Goal: Task Accomplishment & Management: Manage account settings

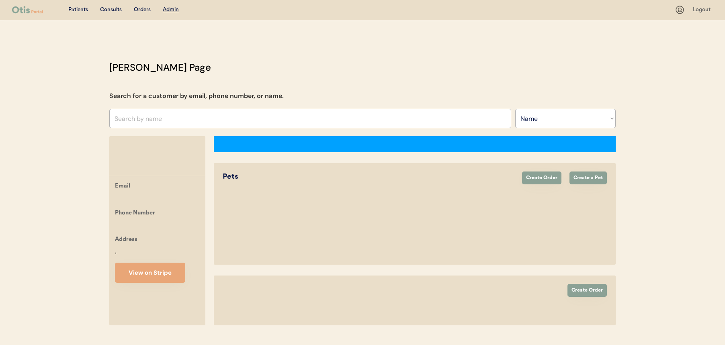
select select ""Name""
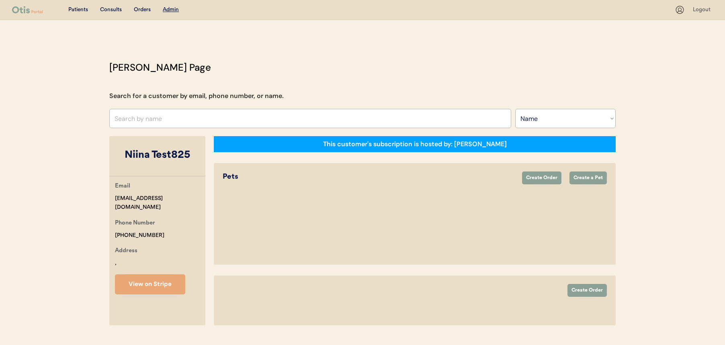
select select "true"
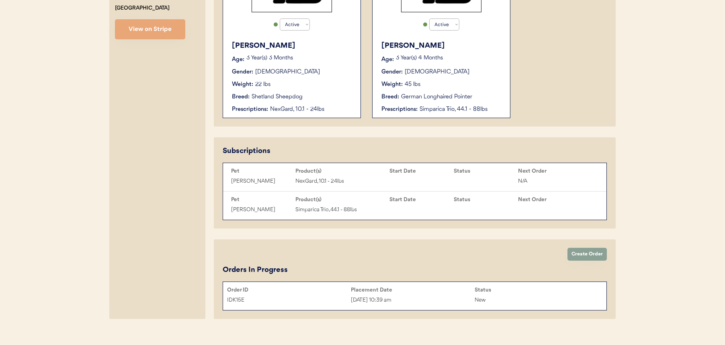
scroll to position [266, 0]
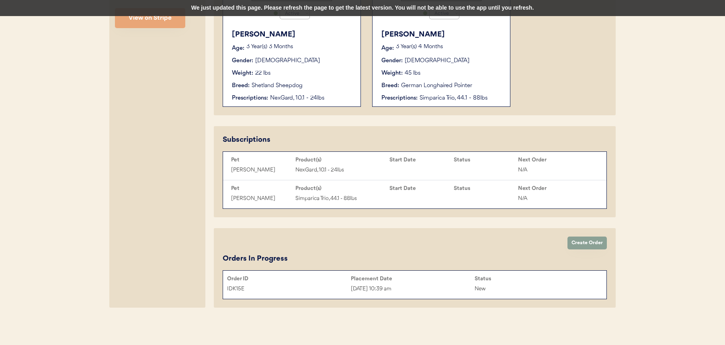
click at [207, 4] on div "We just updated this page. Please refresh the page to get the latest version. Y…" at bounding box center [362, 8] width 725 height 16
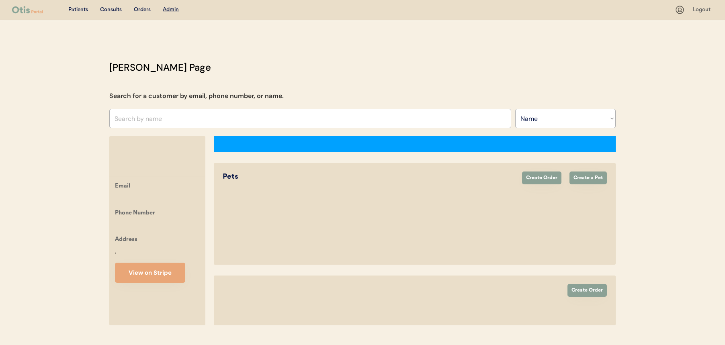
select select ""Name""
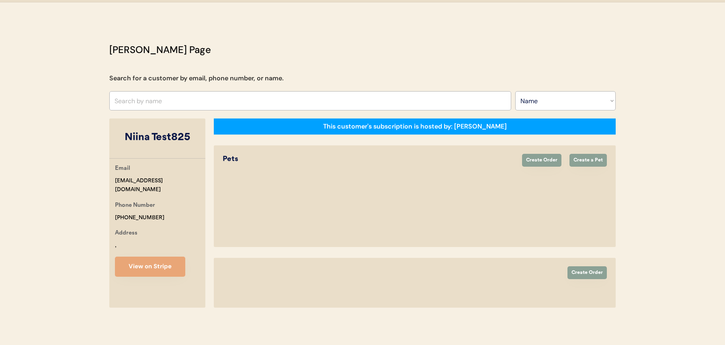
select select "true"
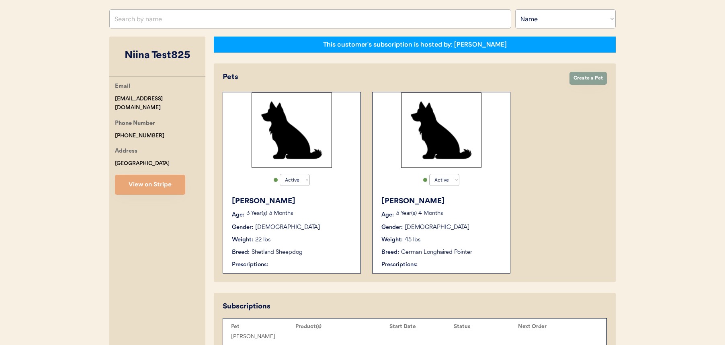
scroll to position [266, 0]
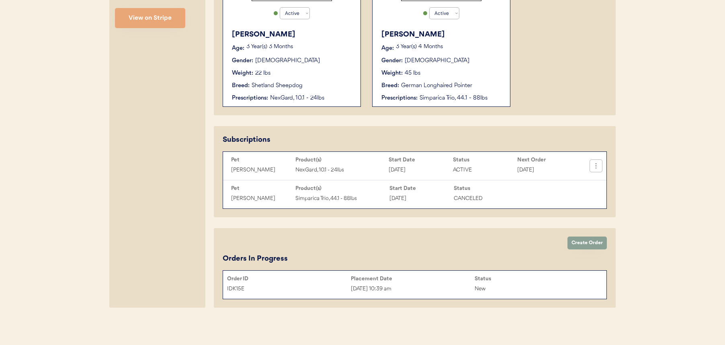
click at [599, 168] on icon at bounding box center [596, 166] width 8 height 8
click at [560, 205] on div "Send Now" at bounding box center [566, 202] width 57 height 12
click at [638, 196] on div "Patients Consults Orders Admin Logout Otis Admin Page Search for a customer by …" at bounding box center [362, 40] width 725 height 612
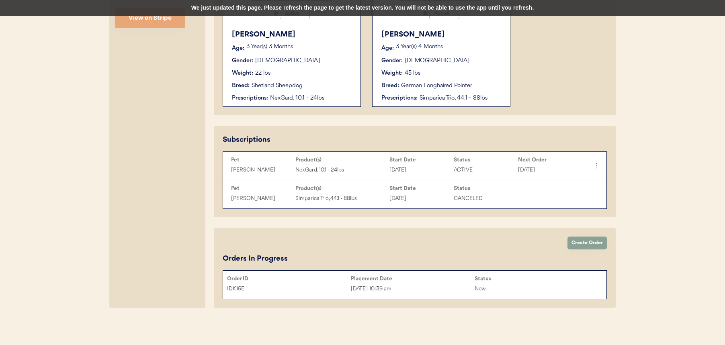
click at [243, 10] on div "We just updated this page. Please refresh the page to get the latest version. Y…" at bounding box center [362, 8] width 725 height 16
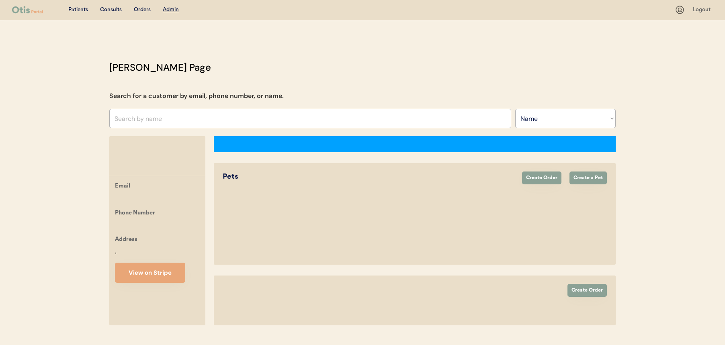
select select ""Name""
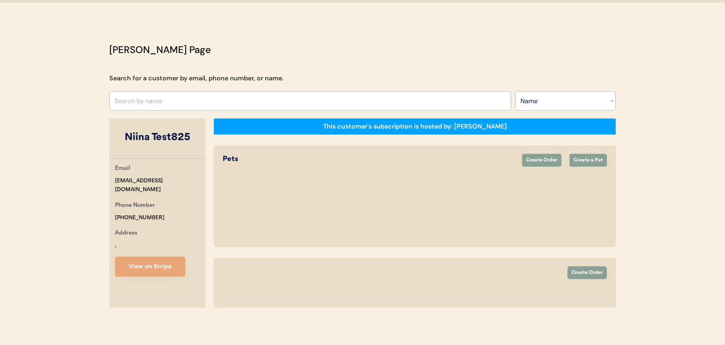
select select "true"
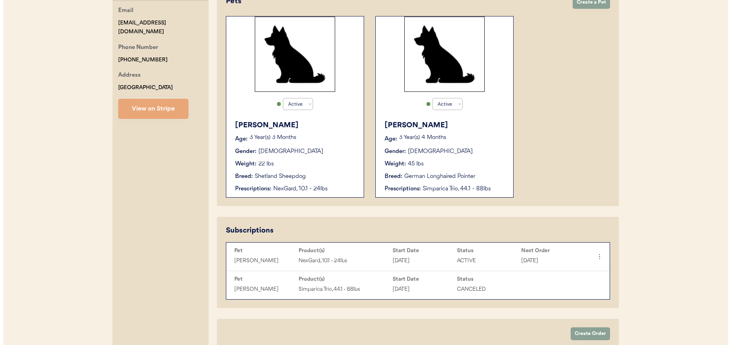
scroll to position [266, 0]
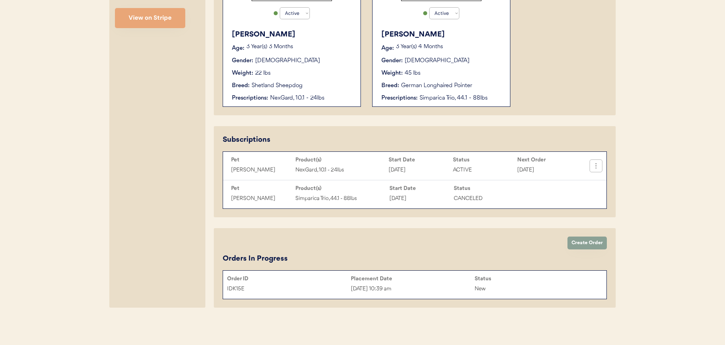
click at [596, 162] on icon at bounding box center [596, 166] width 8 height 8
click at [559, 202] on div "Send Now" at bounding box center [566, 202] width 57 height 12
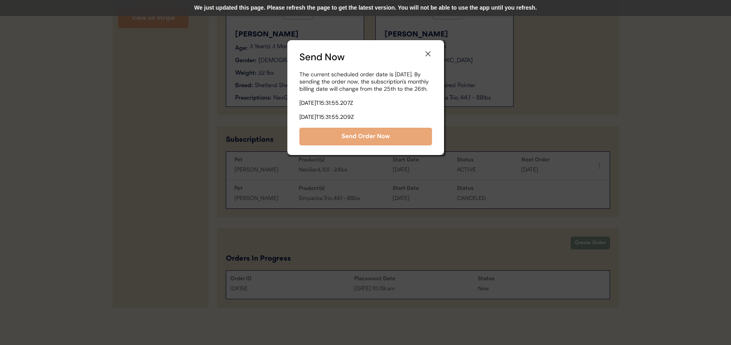
click at [389, 10] on div "We just updated this page. Please refresh the page to get the latest version. Y…" at bounding box center [365, 8] width 731 height 16
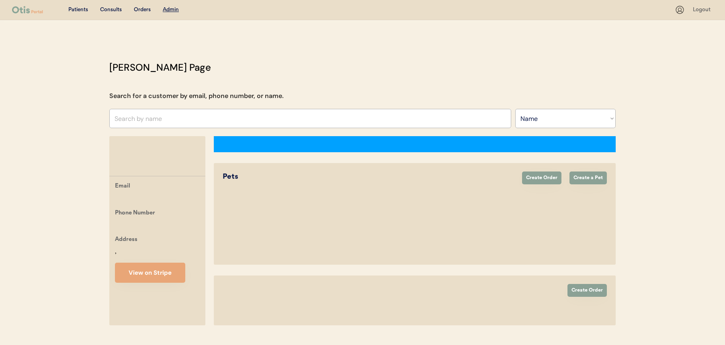
select select ""Name""
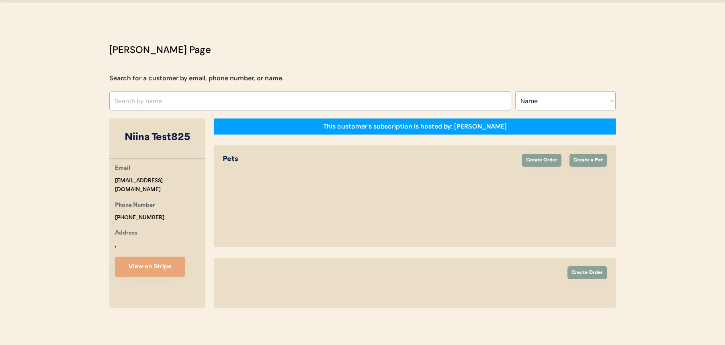
select select "true"
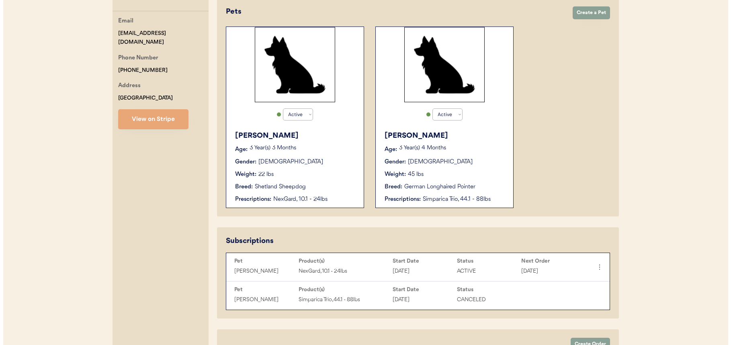
scroll to position [266, 0]
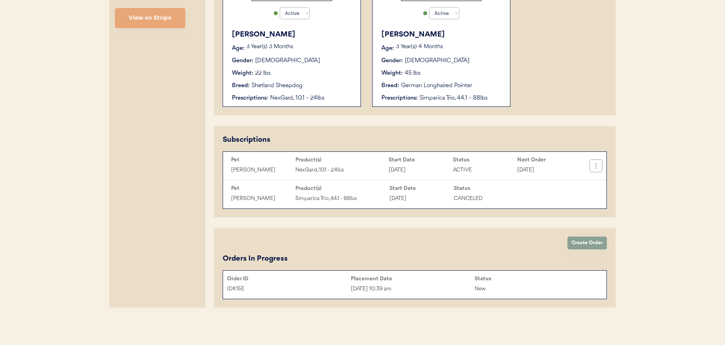
click at [597, 168] on icon at bounding box center [596, 166] width 8 height 8
click at [571, 199] on div "Send Now" at bounding box center [566, 202] width 57 height 12
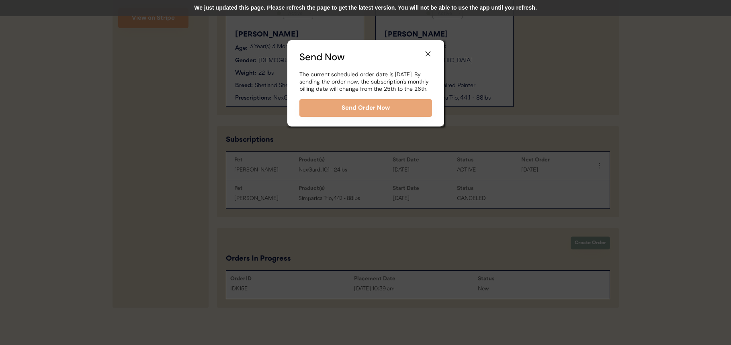
click at [434, 49] on div "Send Now The current scheduled order date is Thursday, September 25th. By sendi…" at bounding box center [365, 83] width 157 height 86
click at [428, 53] on icon at bounding box center [428, 54] width 8 height 8
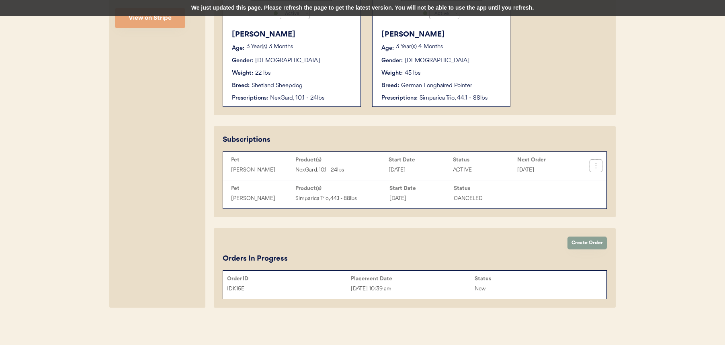
click at [591, 165] on button at bounding box center [596, 166] width 12 height 12
click at [572, 204] on div "Send Now" at bounding box center [566, 202] width 57 height 12
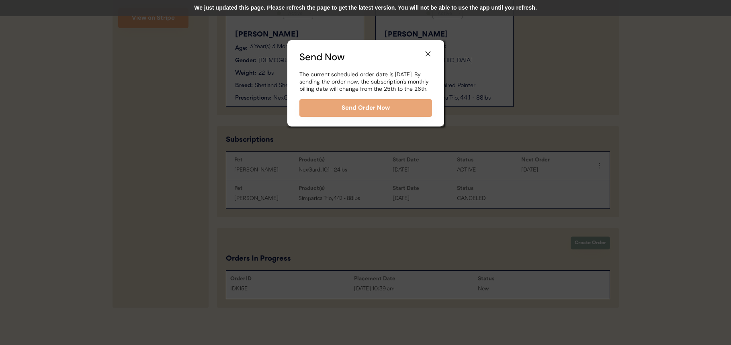
click at [436, 6] on div "We just updated this page. Please refresh the page to get the latest version. Y…" at bounding box center [365, 8] width 731 height 16
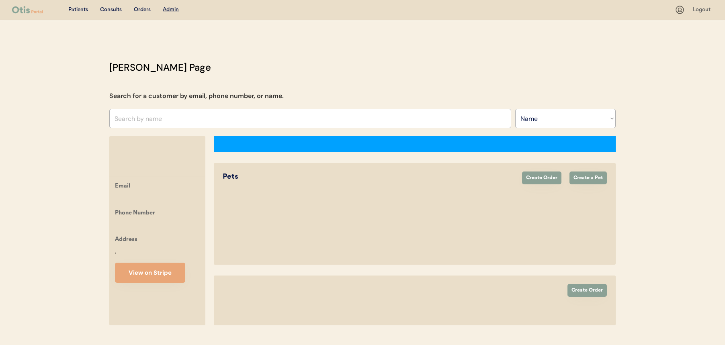
select select ""Name""
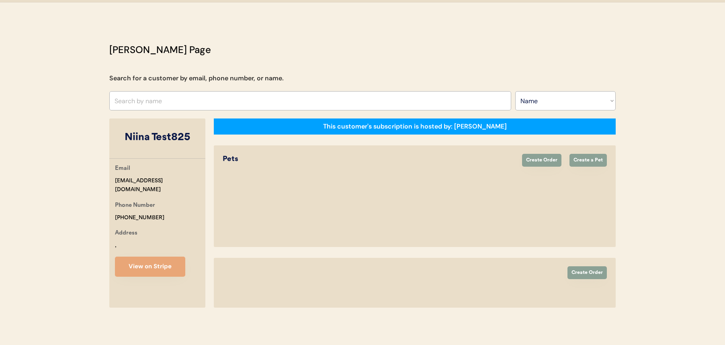
select select "true"
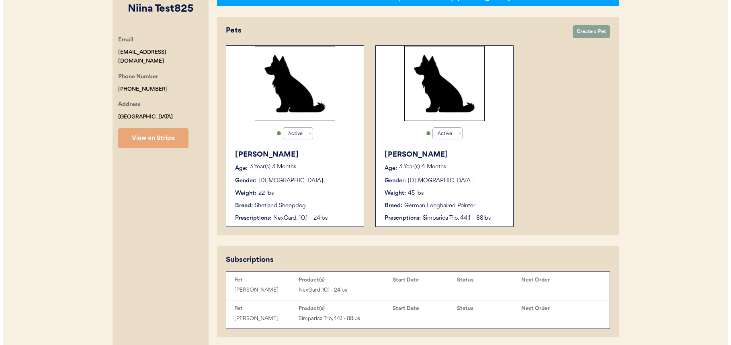
scroll to position [266, 0]
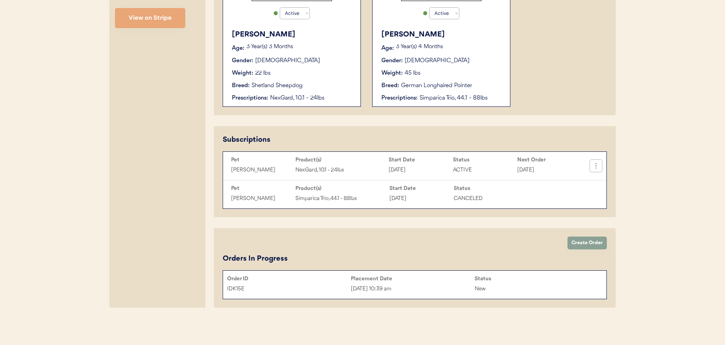
click at [596, 168] on icon at bounding box center [596, 166] width 8 height 8
click at [563, 202] on div "Send Now" at bounding box center [566, 202] width 57 height 12
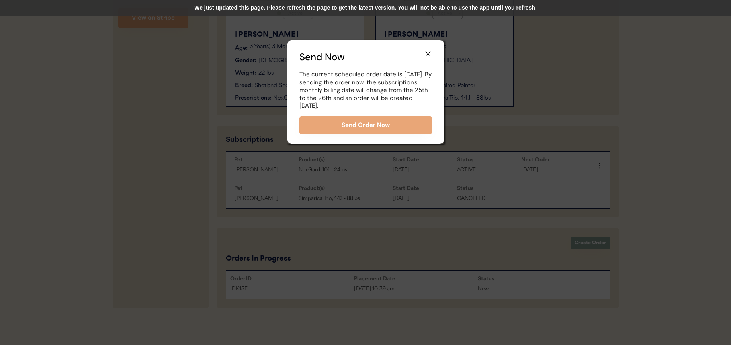
click at [411, 9] on div "We just updated this page. Please refresh the page to get the latest version. Y…" at bounding box center [365, 8] width 731 height 16
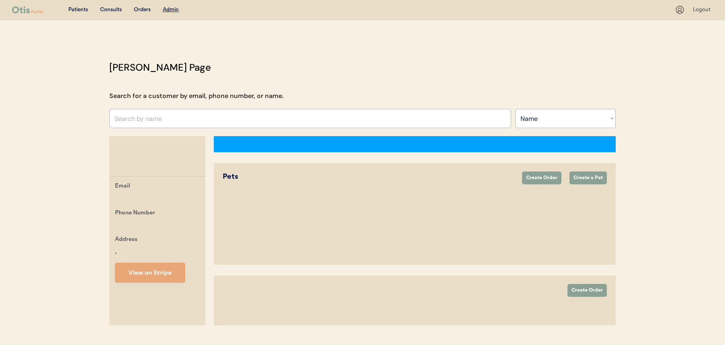
select select ""Name""
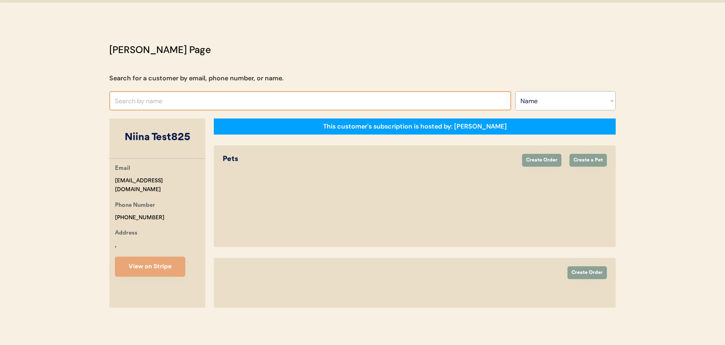
select select "true"
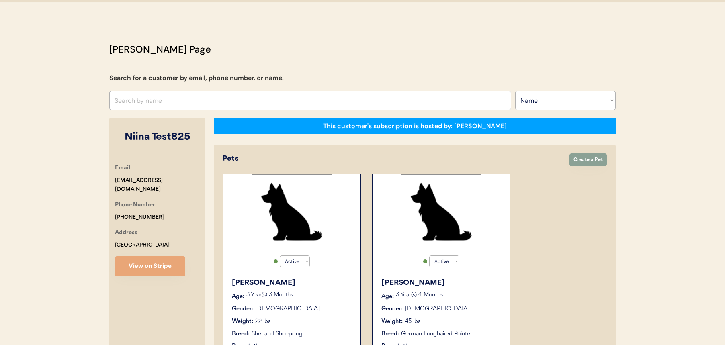
scroll to position [266, 0]
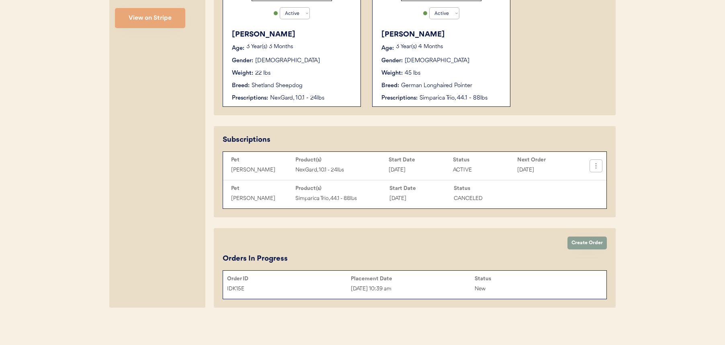
click at [598, 167] on icon at bounding box center [596, 166] width 8 height 8
click at [571, 202] on div "Send Now" at bounding box center [566, 202] width 57 height 12
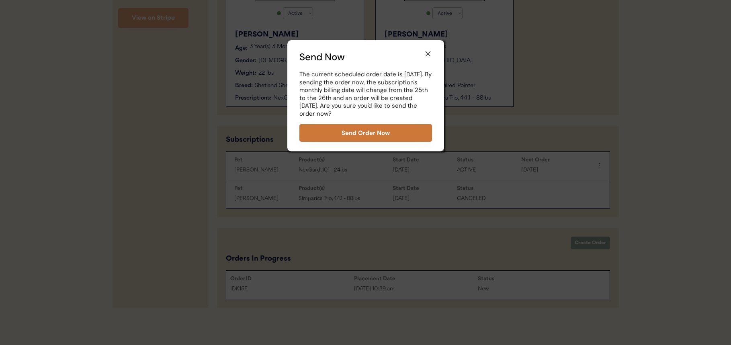
click at [369, 137] on button "Send Order Now" at bounding box center [365, 133] width 133 height 18
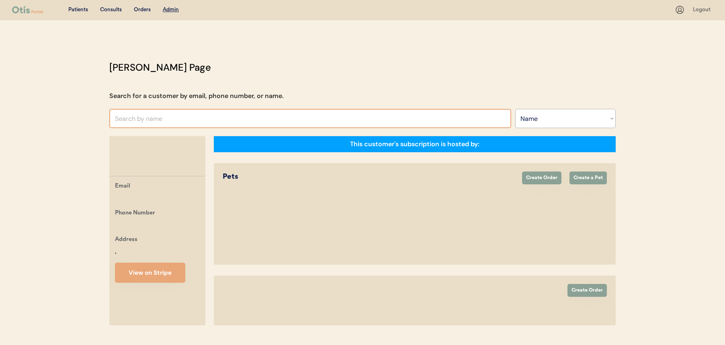
select select ""Name""
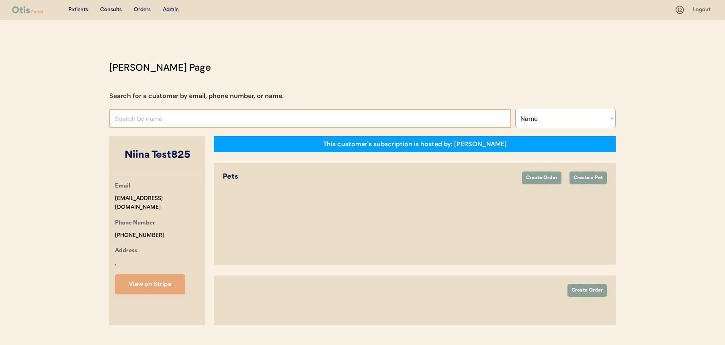
select select "true"
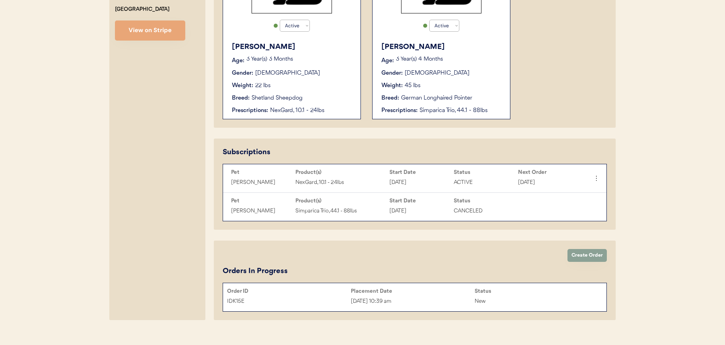
scroll to position [266, 0]
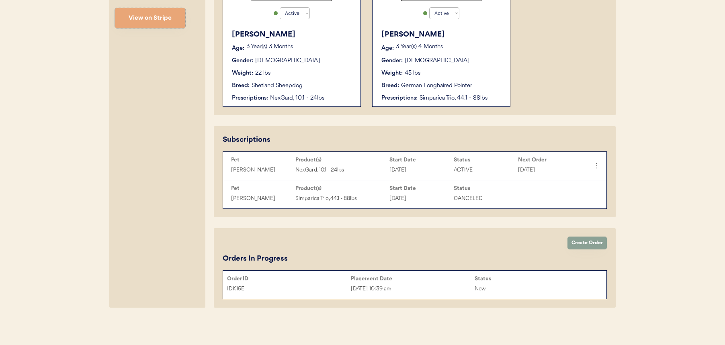
drag, startPoint x: 113, startPoint y: 21, endPoint x: 112, endPoint y: 25, distance: 4.0
click at [87, 40] on div "Patients Consults Orders Admin Logout Otis Admin Page Search for a customer by …" at bounding box center [362, 40] width 725 height 612
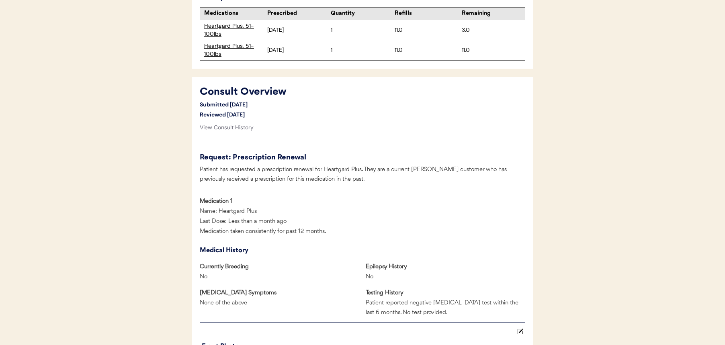
scroll to position [671, 0]
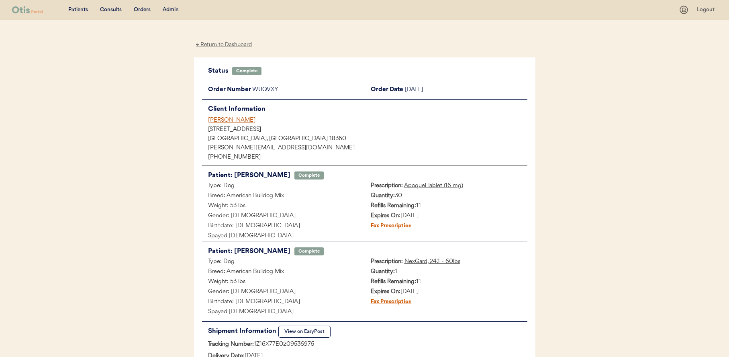
click at [238, 124] on div "[PERSON_NAME]" at bounding box center [368, 120] width 320 height 8
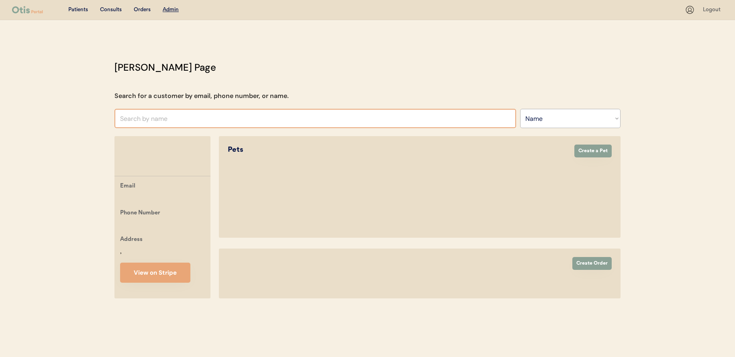
select select ""Name""
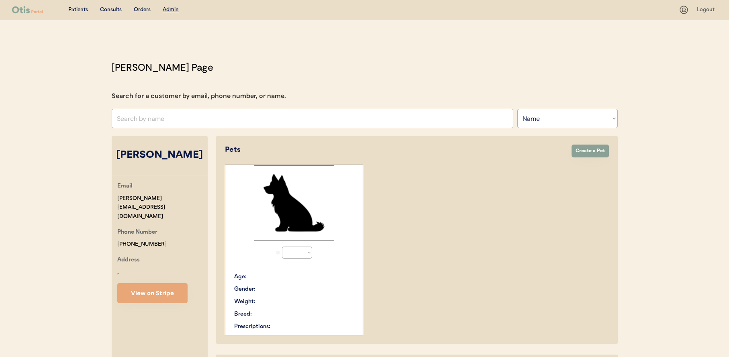
select select "true"
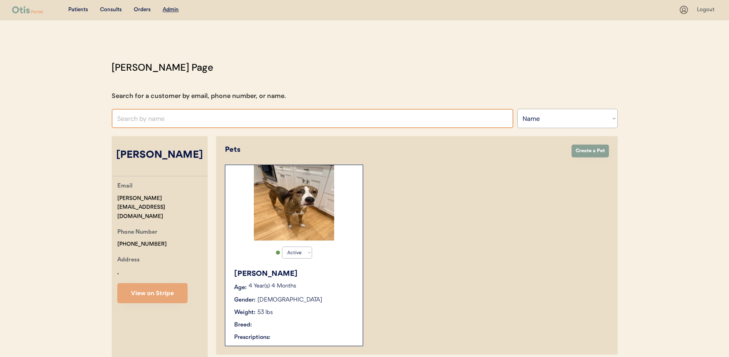
click at [353, 121] on input "text" at bounding box center [313, 118] width 402 height 19
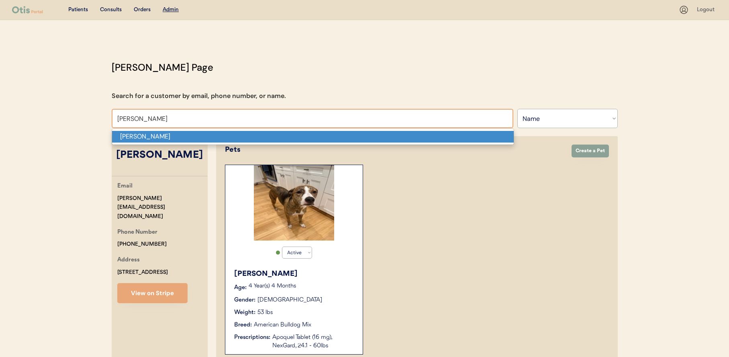
click at [353, 139] on p "[PERSON_NAME]" at bounding box center [313, 137] width 402 height 12
type input "[PERSON_NAME]"
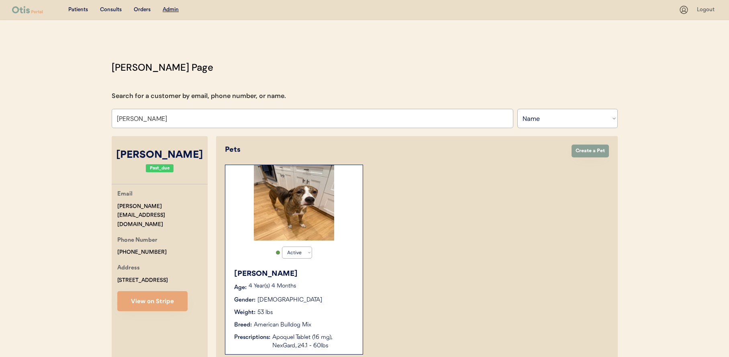
select select "false"
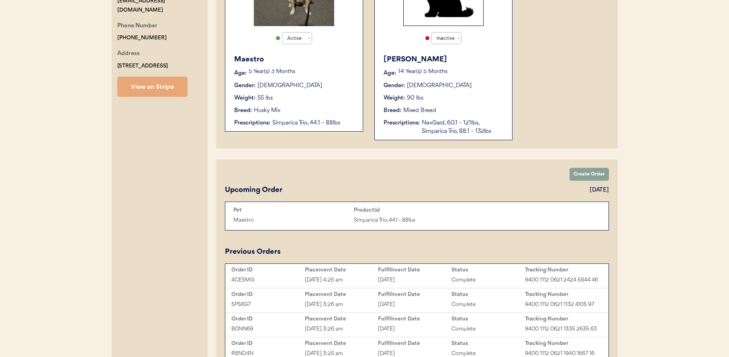
scroll to position [155, 0]
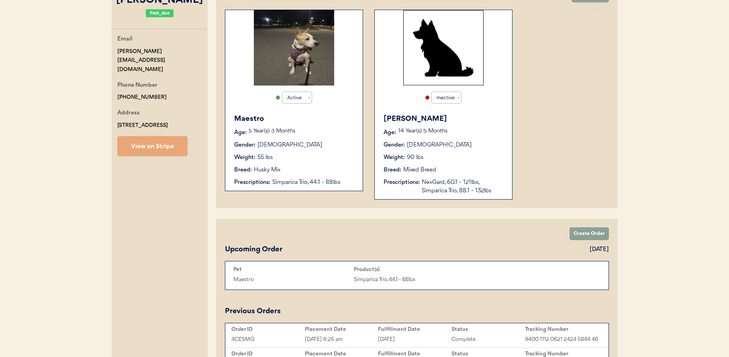
type input "[PERSON_NAME]"
click at [338, 154] on div "Weight: 55 lbs" at bounding box center [294, 158] width 121 height 8
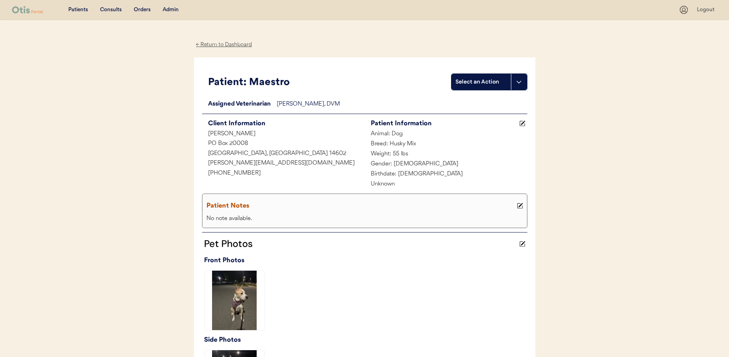
click at [174, 6] on div "Admin" at bounding box center [171, 10] width 16 height 8
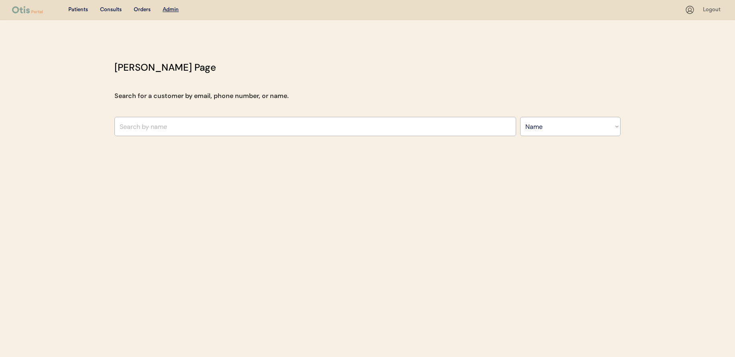
select select ""Name""
click at [214, 118] on input "text" at bounding box center [316, 126] width 402 height 19
paste input "[PERSON_NAME]"
type input "[PERSON_NAME]"
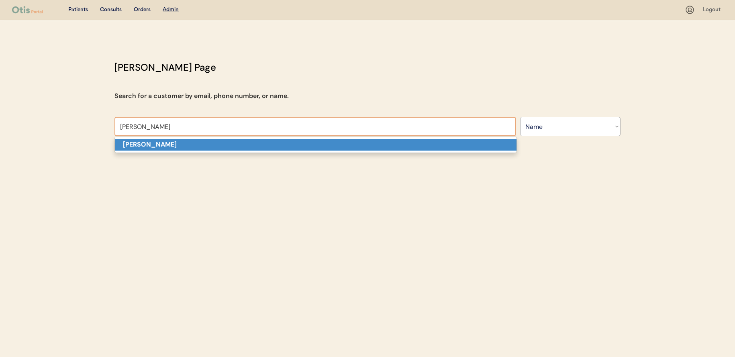
click at [223, 145] on p "[PERSON_NAME]" at bounding box center [316, 145] width 402 height 12
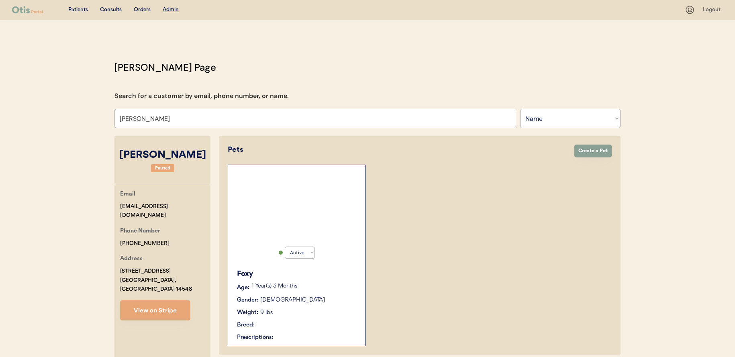
select select "true"
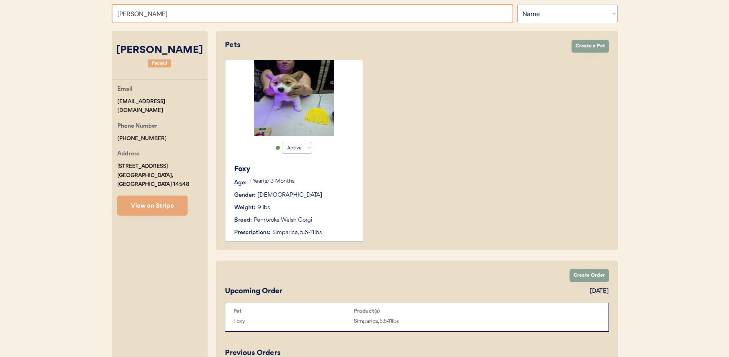
scroll to position [60, 0]
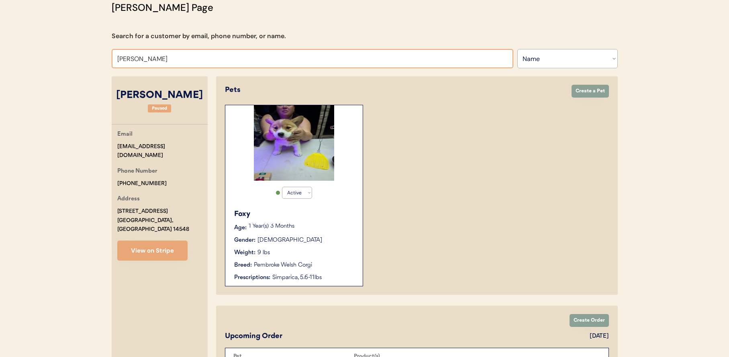
paste input "[PERSON_NAME]"
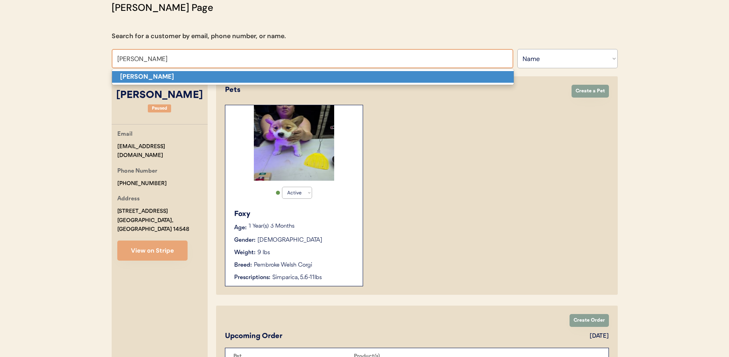
click at [174, 76] on p "[PERSON_NAME]" at bounding box center [313, 77] width 402 height 12
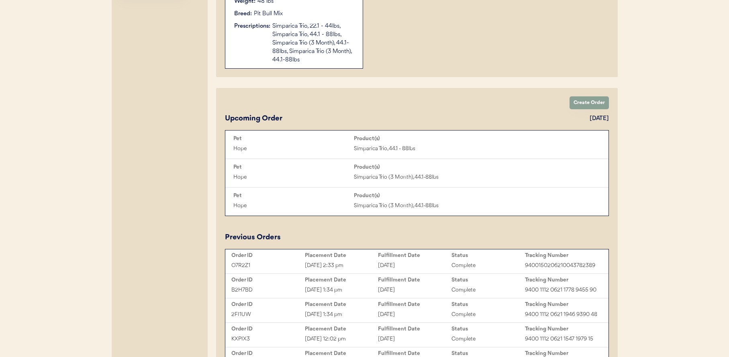
scroll to position [290, 0]
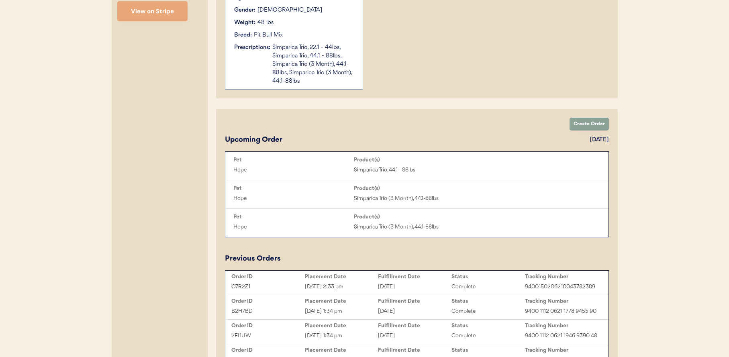
type input "Wendy Stock"
click at [333, 82] on div "Simparica Trio, 22.1 - 44lbs, Simparica Trio, 44.1 - 88lbs, Simparica Trio (3 M…" at bounding box center [313, 64] width 82 height 42
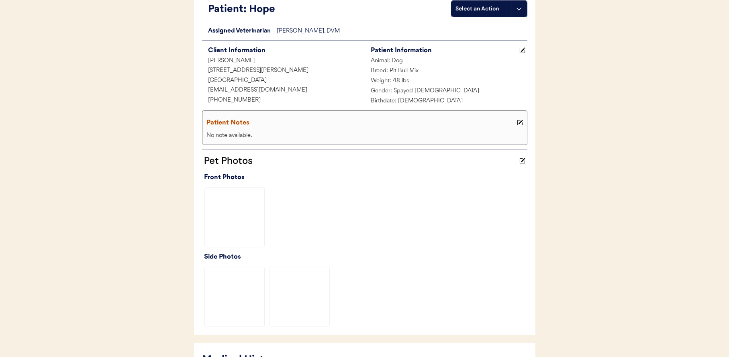
scroll to position [324, 0]
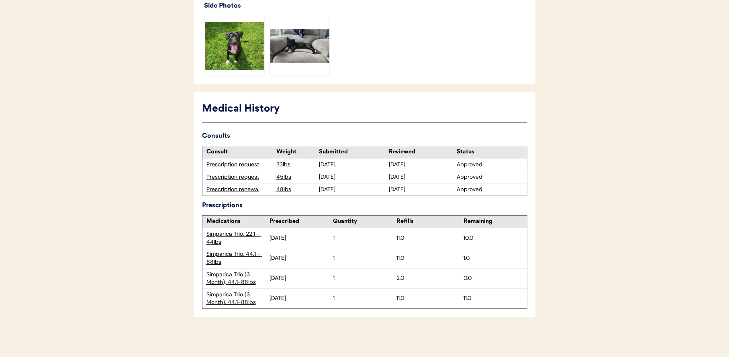
drag, startPoint x: 266, startPoint y: 299, endPoint x: 317, endPoint y: 301, distance: 50.7
click at [317, 301] on div "Simparica Trio (3 Month), 44.1-88lbs August 6, 2025 1 11.0 11.0" at bounding box center [365, 299] width 325 height 20
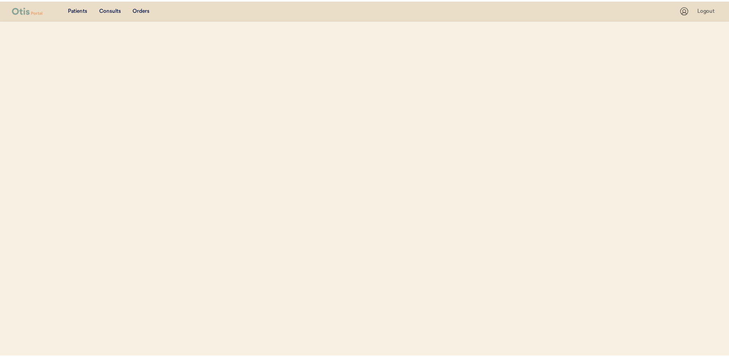
scroll to position [85, 0]
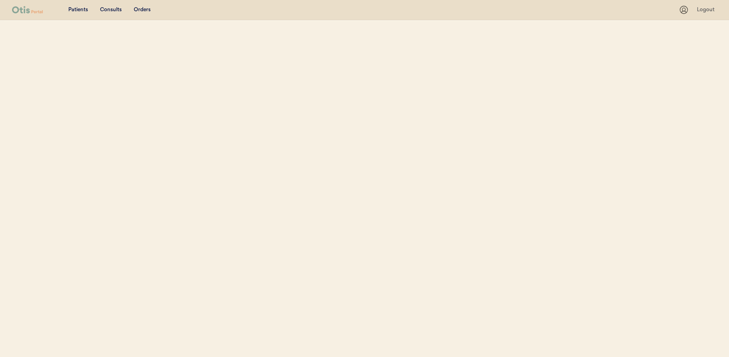
select select ""Name""
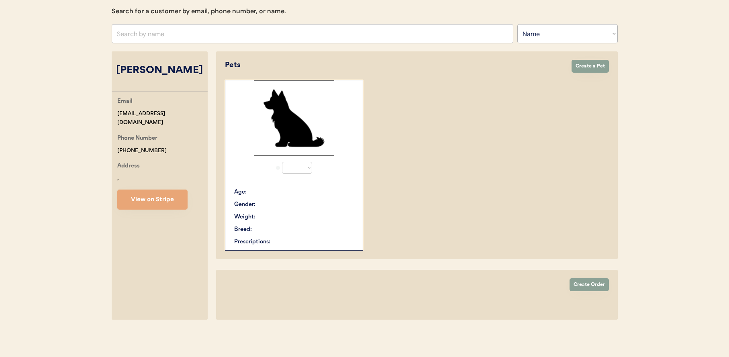
select select "true"
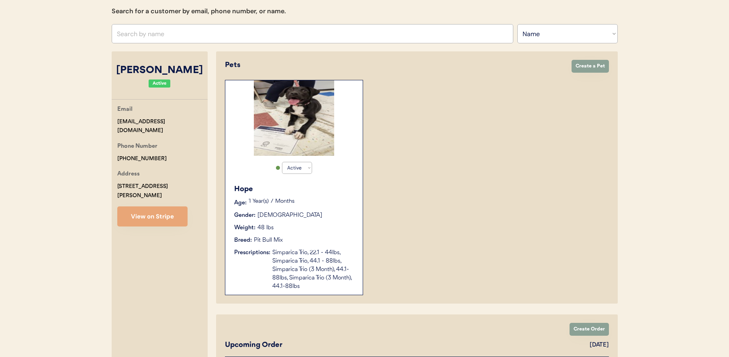
click at [291, 38] on input "text" at bounding box center [313, 33] width 402 height 19
paste input "Theresa Clements"
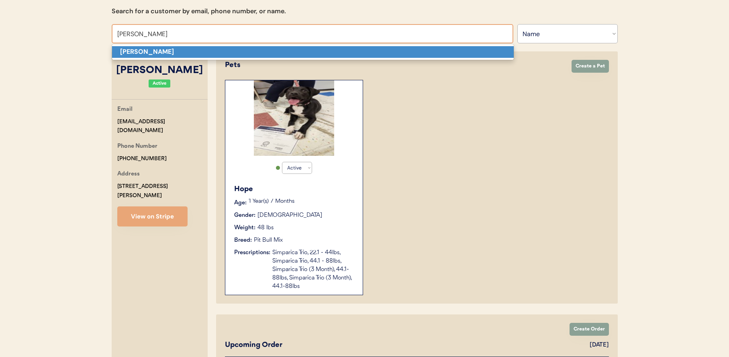
click at [282, 57] on p "Theresa Clements" at bounding box center [313, 52] width 402 height 12
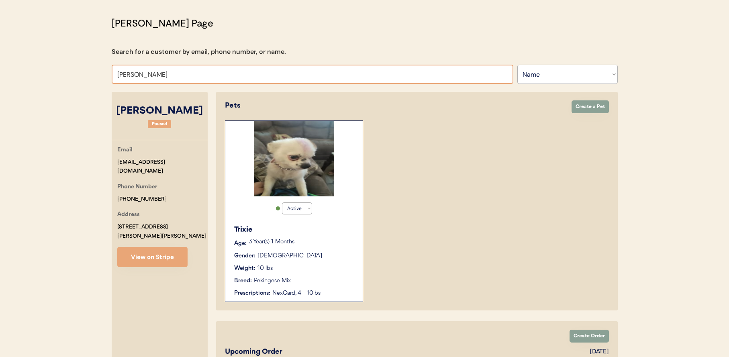
scroll to position [43, 0]
click at [192, 76] on input "Theresa Clements" at bounding box center [313, 75] width 402 height 19
paste input "Robert Gauthier"
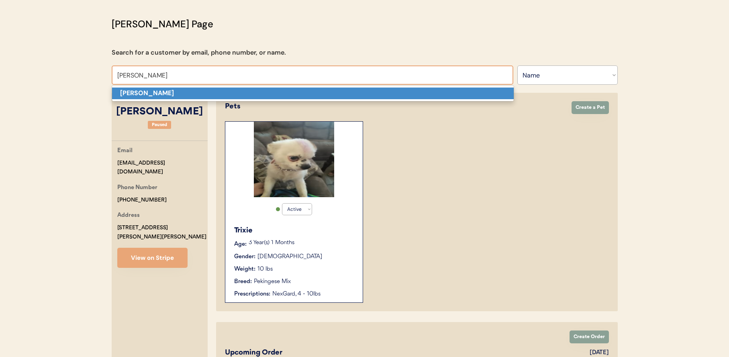
click at [244, 93] on p "Robert Gauthier" at bounding box center [313, 94] width 402 height 12
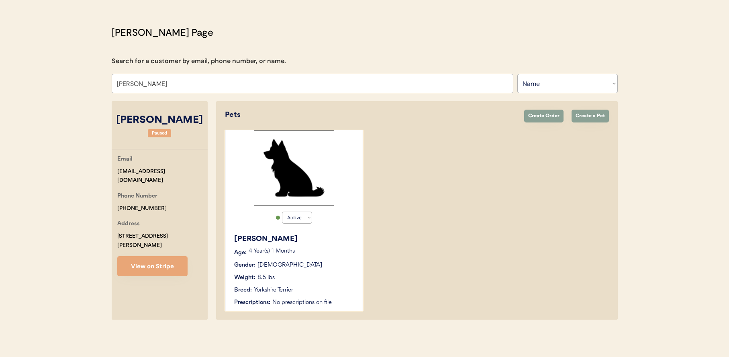
scroll to position [35, 0]
paste input "Ariel Ford"
type input "Ariel Ford"
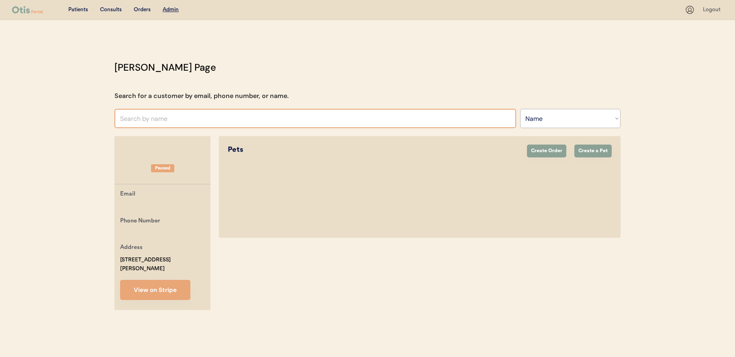
paste input "Debra Lyles"
type input "Debra Lyles"
click at [194, 135] on div "Otis Admin Page Search for a customer by email, phone number, or name. Robert G…" at bounding box center [368, 187] width 522 height 254
click at [202, 121] on input "text" at bounding box center [316, 118] width 402 height 19
paste input "Debra Lyles"
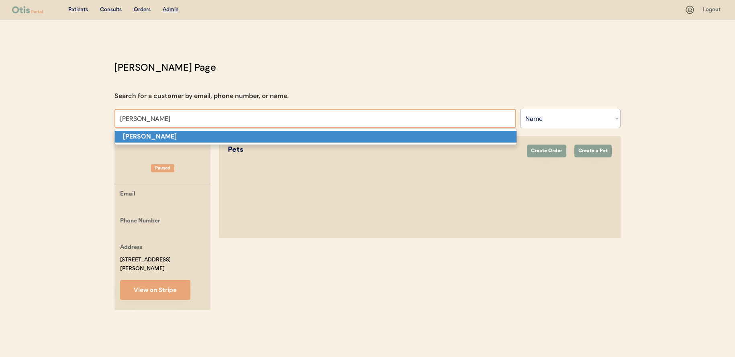
click at [202, 137] on p "Debra Lyles" at bounding box center [316, 137] width 402 height 12
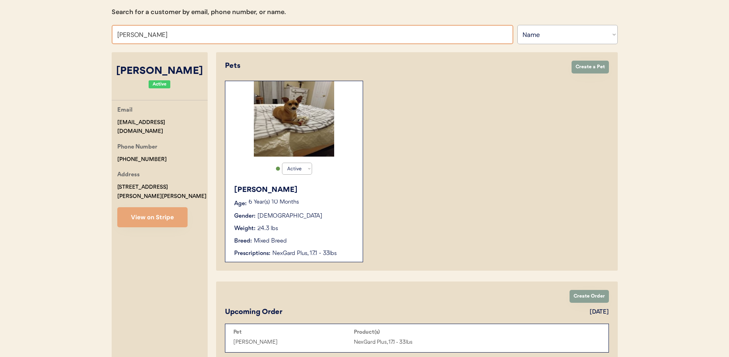
scroll to position [84, 0]
paste input "Carly Hallam"
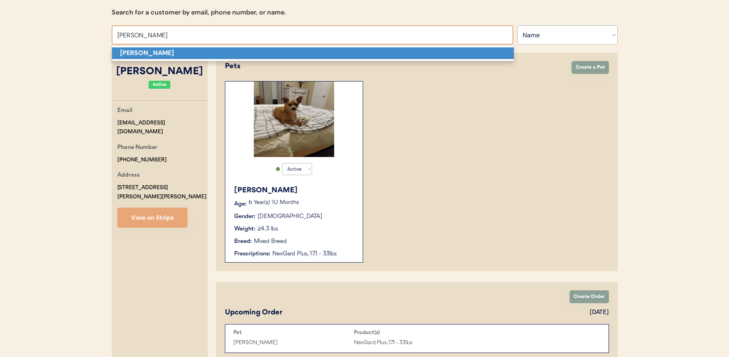
click at [191, 53] on p "Carly Hallam" at bounding box center [313, 53] width 402 height 12
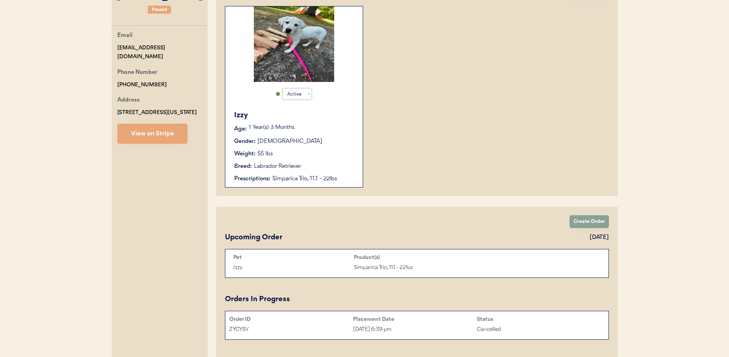
scroll to position [74, 0]
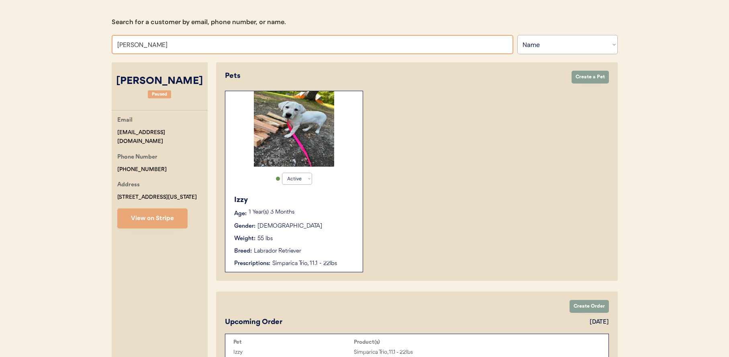
click at [208, 48] on input "Carly Hallam" at bounding box center [313, 44] width 402 height 19
paste input "Jude Carter"
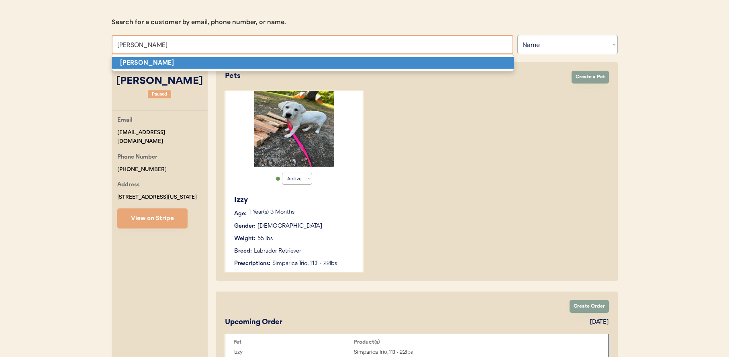
click at [211, 65] on p "Jude Carter" at bounding box center [313, 63] width 402 height 12
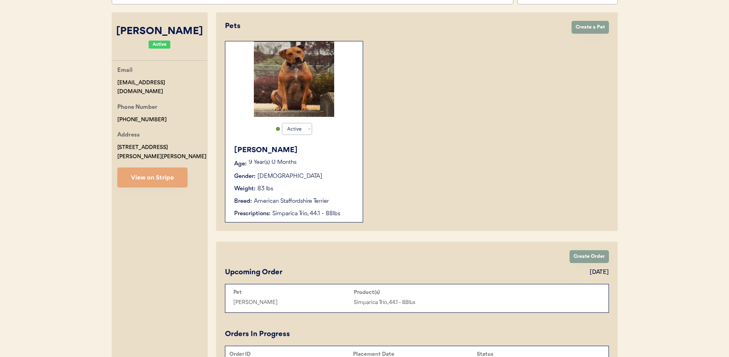
scroll to position [101, 0]
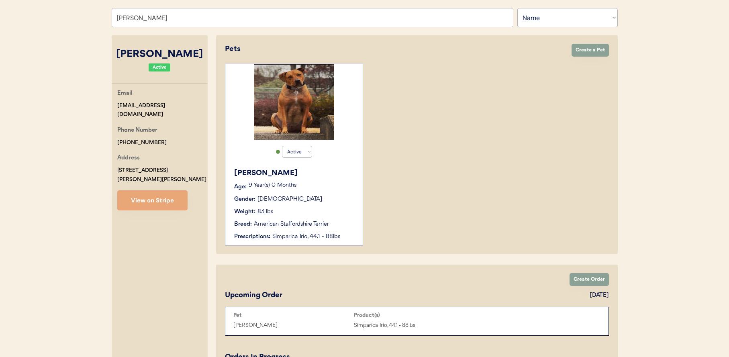
type input "Jude Carter"
click at [262, 140] on div "Active Active Inactive Aristotle Age: 9 Year(s) 0 Months Gender: Male Weight: 8…" at bounding box center [294, 155] width 138 height 182
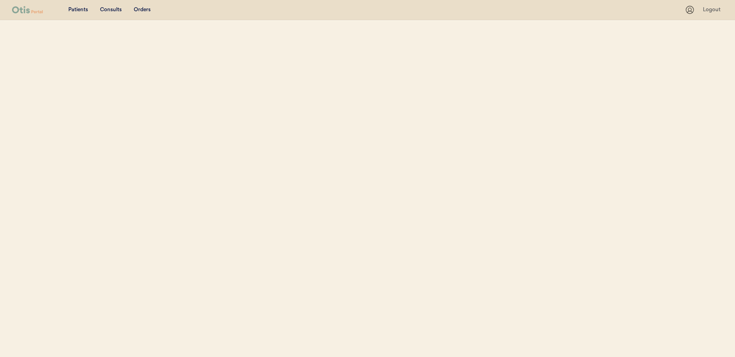
select select ""Name""
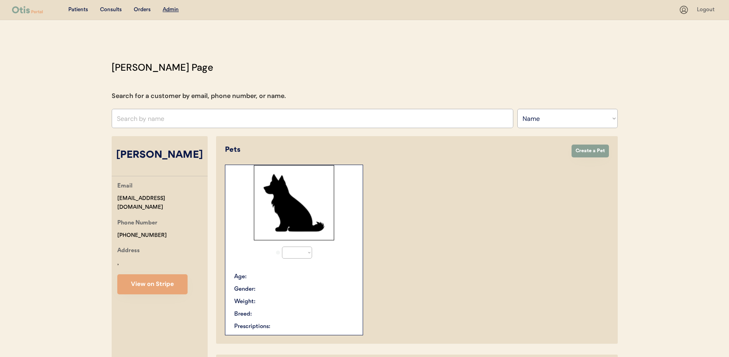
select select "true"
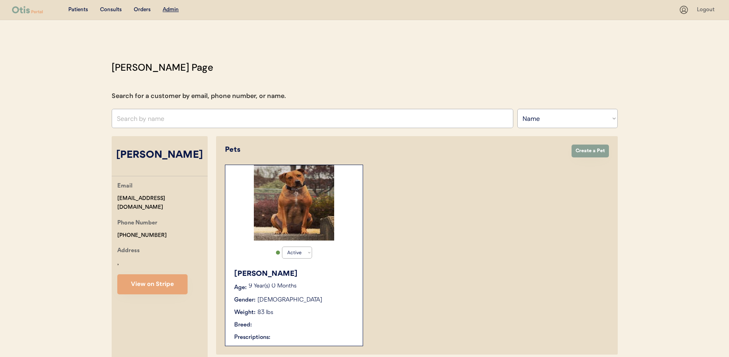
click at [194, 109] on input "text" at bounding box center [313, 118] width 402 height 19
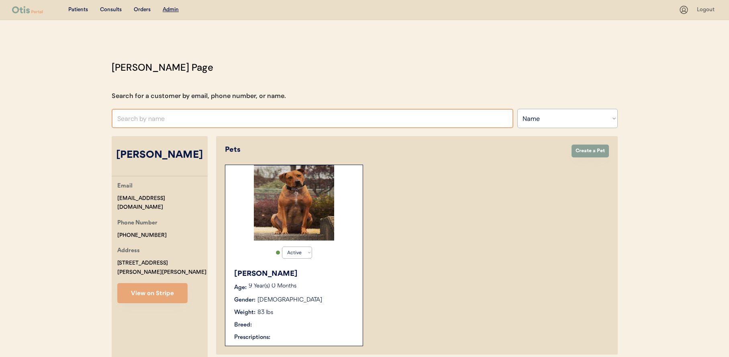
paste input "Kathleen Saunders"
type input "Kathleen Saunders"
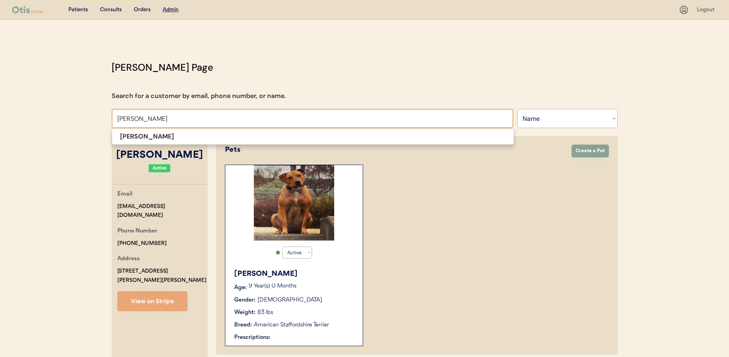
click at [221, 143] on span "Kathleen Saunders" at bounding box center [313, 137] width 403 height 16
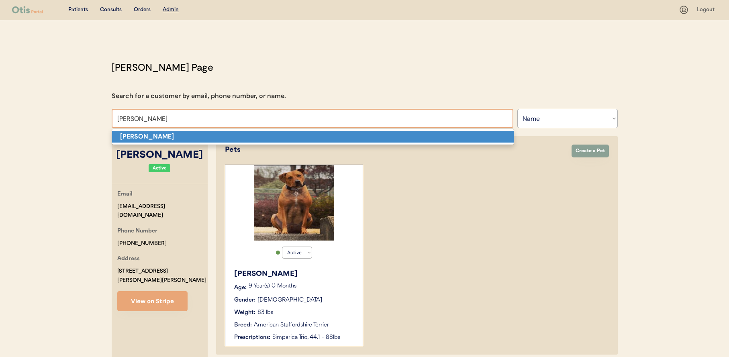
click at [223, 136] on p "Kathleen Saunders" at bounding box center [313, 137] width 402 height 12
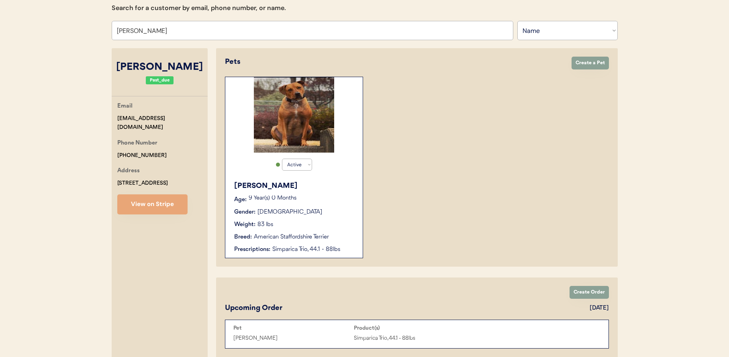
scroll to position [119, 0]
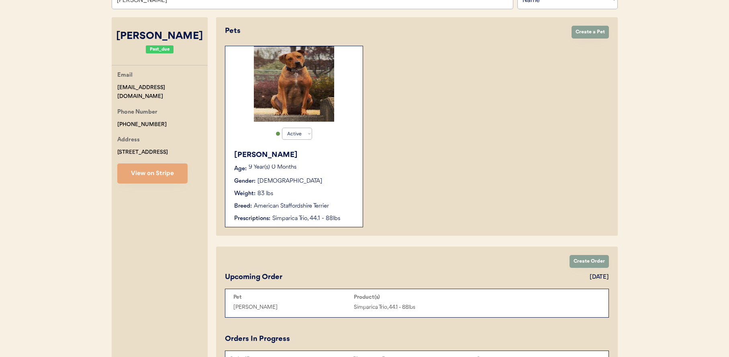
select select "true"
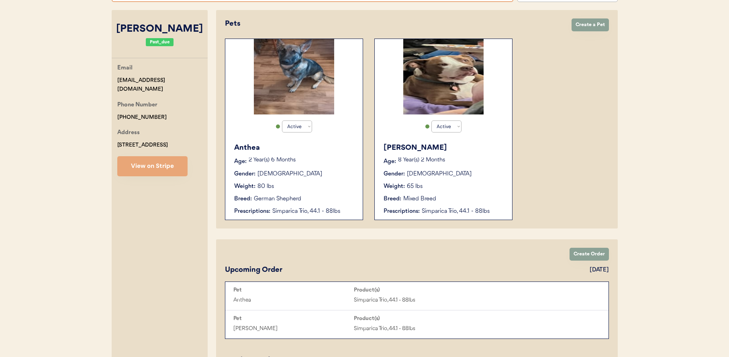
scroll to position [14, 0]
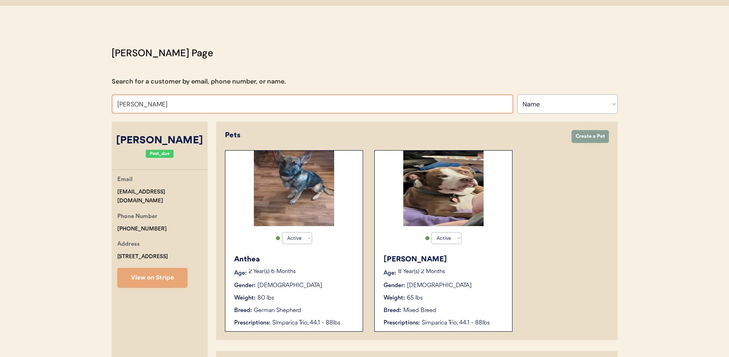
click at [230, 96] on input "Kathleen Saunders" at bounding box center [313, 103] width 402 height 19
paste input "Himari Belle"
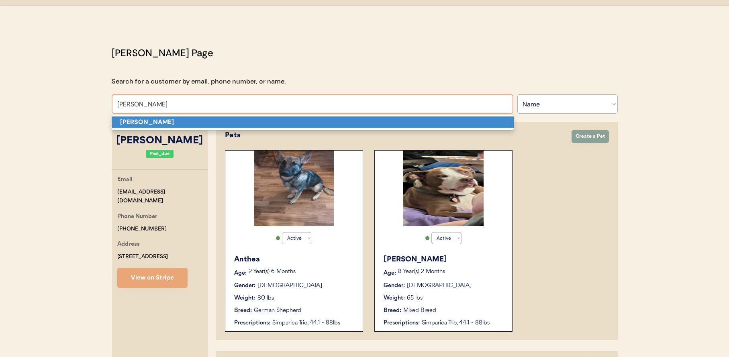
click at [219, 126] on p "Himari Belle" at bounding box center [313, 123] width 402 height 12
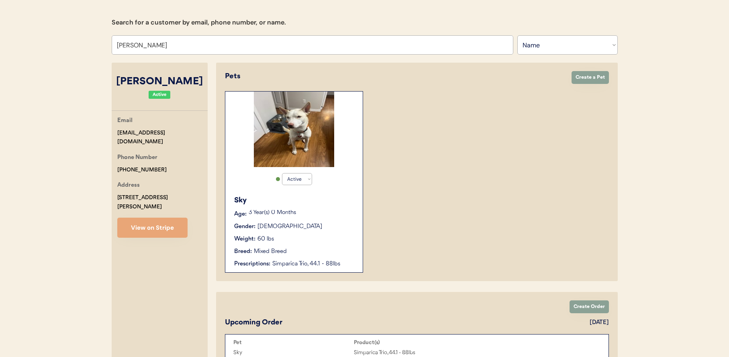
scroll to position [73, 0]
type input "Himari Belle"
click at [253, 144] on div "Active Active Inactive Sky Age: 3 Year(s) 0 Months Gender: Female Weight: 60 lb…" at bounding box center [294, 183] width 138 height 182
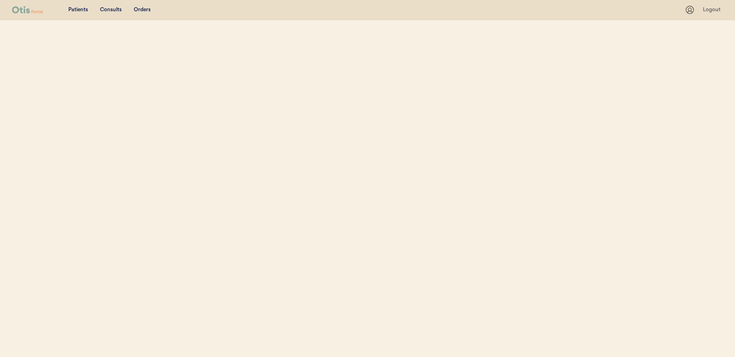
select select ""Name""
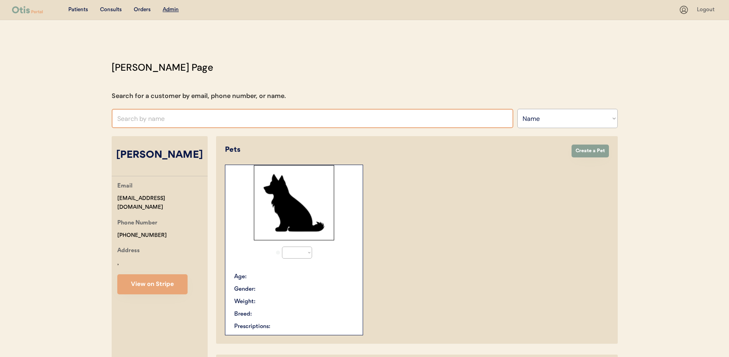
click at [230, 121] on input "text" at bounding box center [313, 118] width 402 height 19
paste input "[PERSON_NAME]"
type input "[PERSON_NAME]"
select select "true"
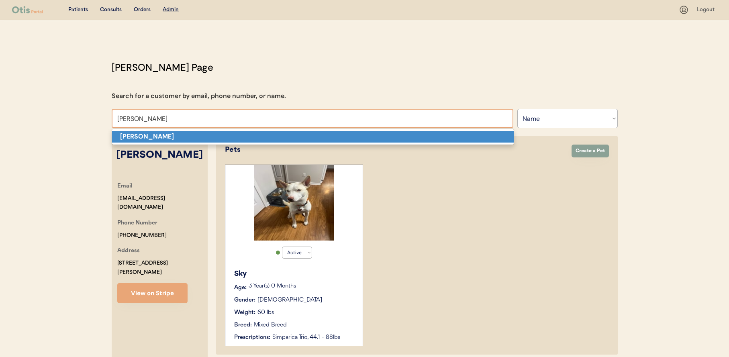
click at [220, 135] on p "[PERSON_NAME]" at bounding box center [313, 137] width 402 height 12
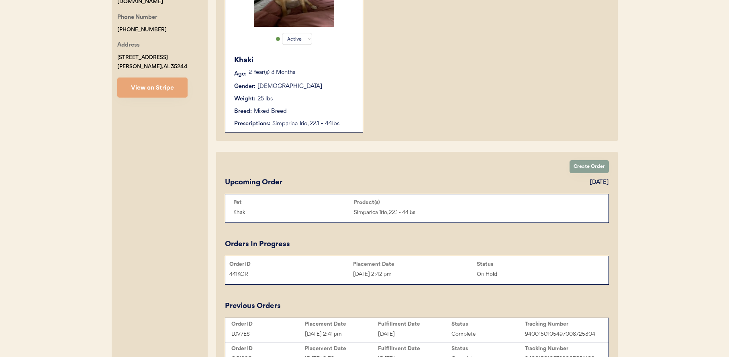
scroll to position [226, 0]
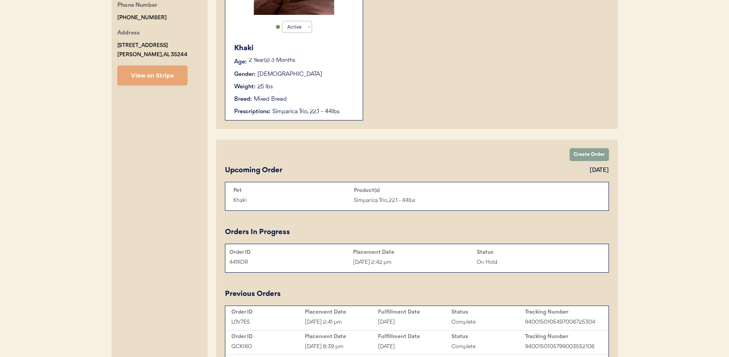
type input "[PERSON_NAME]"
click at [254, 130] on div "Pets Create Order Create a Pet Active Active Inactive Khaki Age: 2 Year(s) 3 Mo…" at bounding box center [417, 259] width 402 height 699
click at [263, 112] on div "Prescriptions:" at bounding box center [252, 112] width 36 height 8
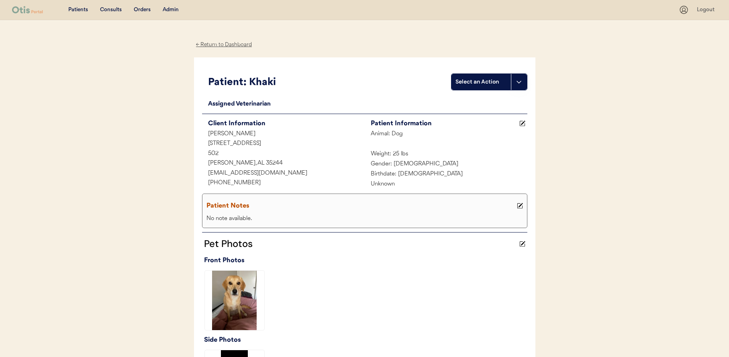
scroll to position [249, 0]
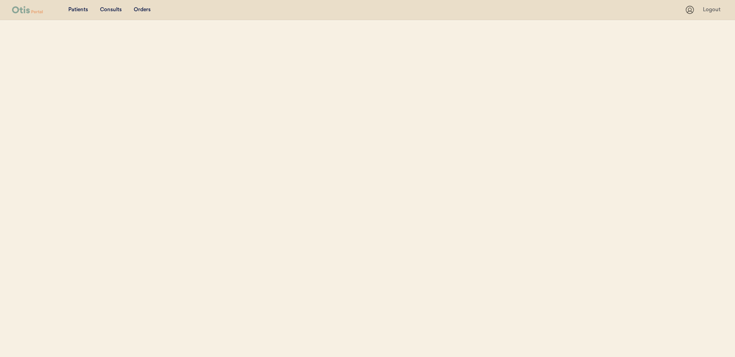
select select ""Name""
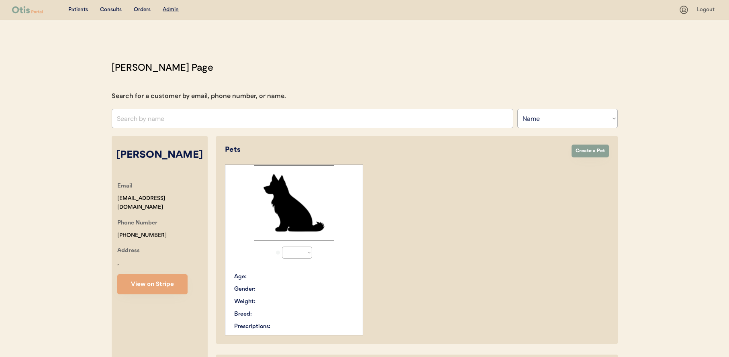
select select "true"
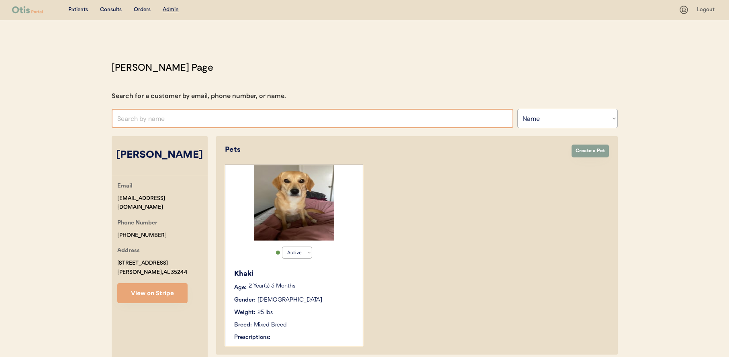
click at [189, 121] on input "text" at bounding box center [313, 118] width 402 height 19
paste input "[PERSON_NAME]"
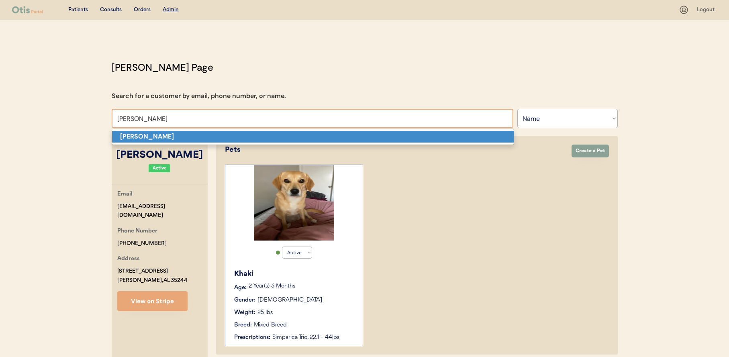
click at [210, 141] on p "[PERSON_NAME]" at bounding box center [313, 137] width 402 height 12
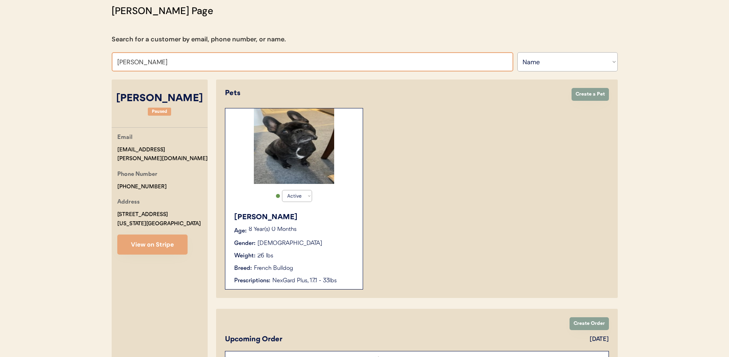
scroll to position [51, 0]
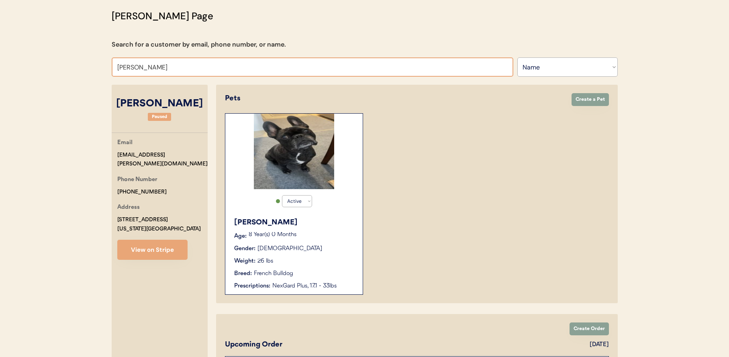
click at [218, 66] on input "[PERSON_NAME]" at bounding box center [313, 66] width 402 height 19
paste input "[PERSON_NAME]"
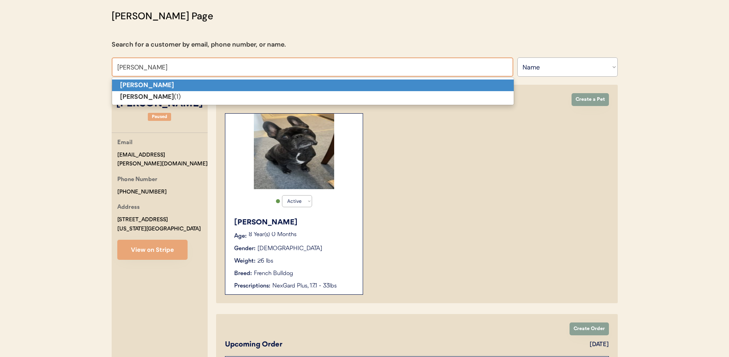
click at [213, 89] on p "[PERSON_NAME]" at bounding box center [313, 86] width 402 height 12
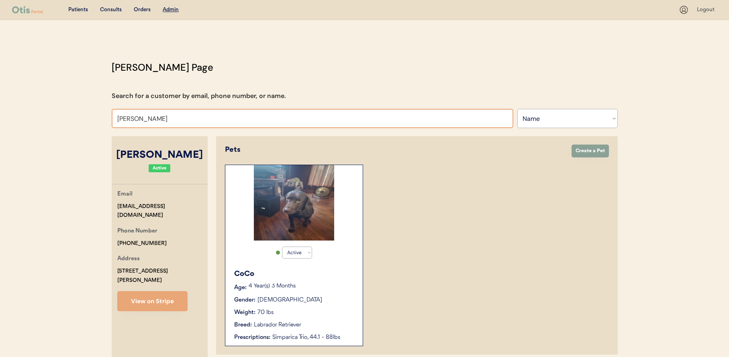
click at [210, 123] on input "[PERSON_NAME]" at bounding box center [313, 118] width 402 height 19
type input "[PERSON_NAME] [PERSON_NAME]"
type input "[PERSON_NAME]"
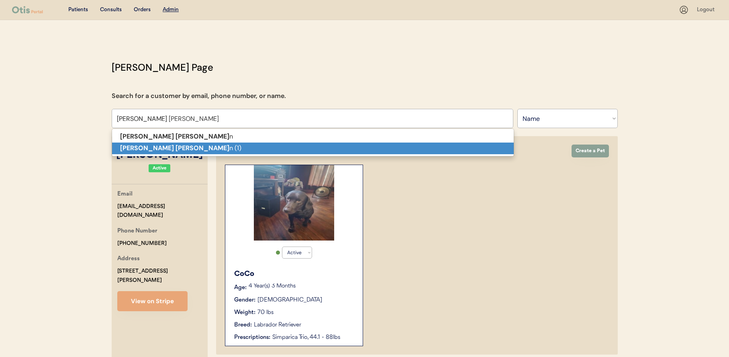
click at [193, 150] on p "[PERSON_NAME] [PERSON_NAME] n (1)" at bounding box center [313, 149] width 402 height 12
type input "[PERSON_NAME] (1)"
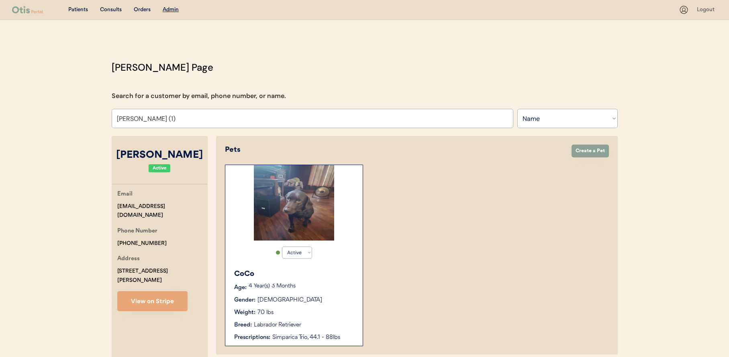
select select "true"
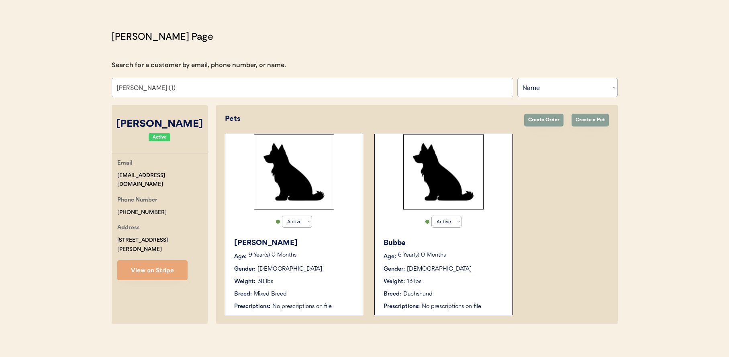
scroll to position [35, 0]
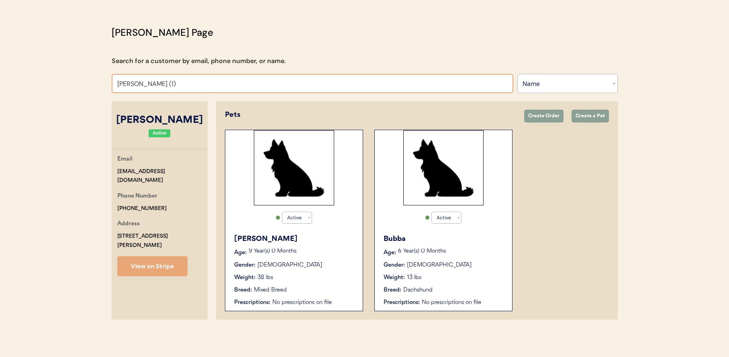
click at [186, 83] on input "[PERSON_NAME] (1)" at bounding box center [313, 83] width 402 height 19
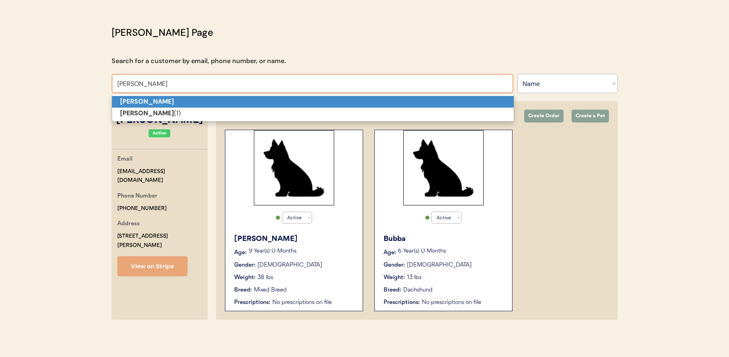
click at [176, 100] on p "[PERSON_NAME]" at bounding box center [313, 102] width 402 height 12
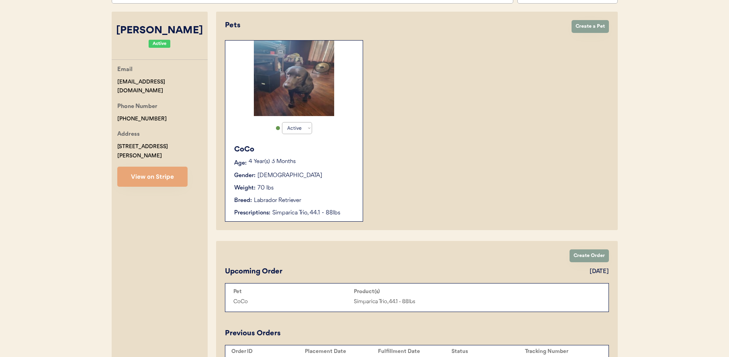
scroll to position [111, 0]
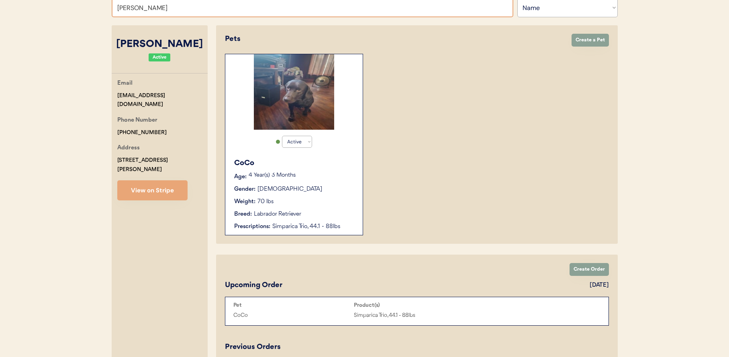
paste input "[PERSON_NAME]"
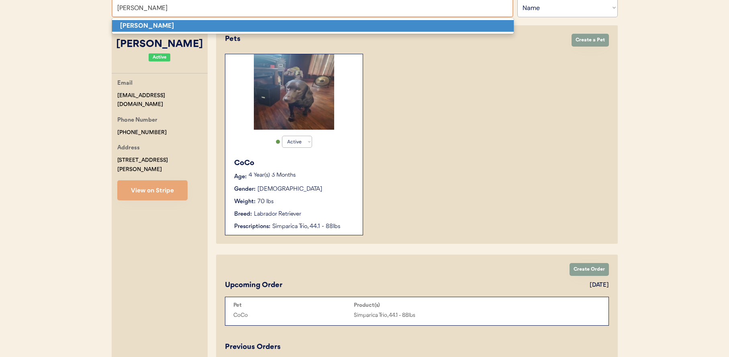
click at [206, 28] on p "[PERSON_NAME]" at bounding box center [313, 26] width 402 height 12
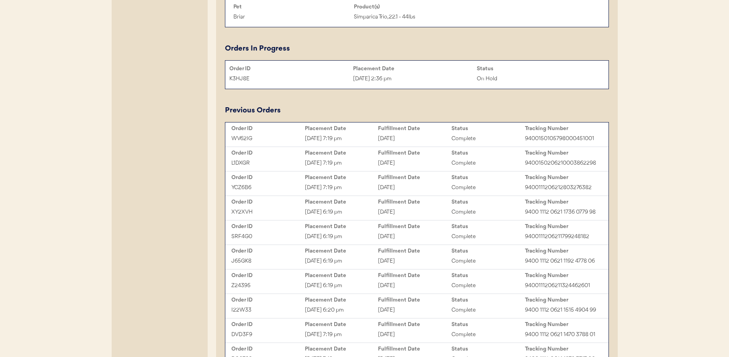
scroll to position [18, 0]
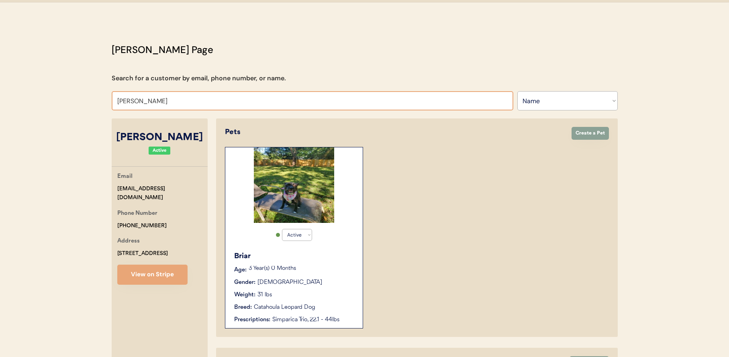
paste input "[PERSON_NAME]"
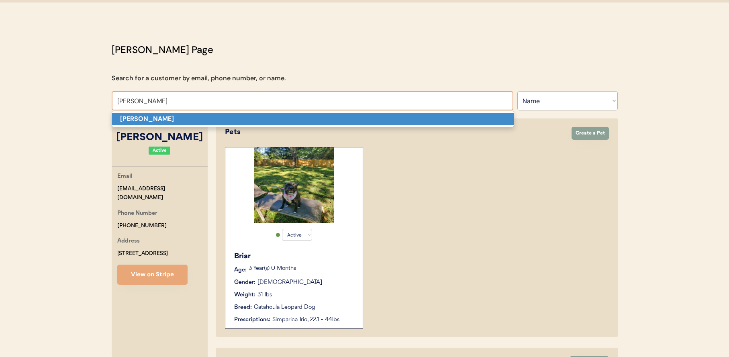
click at [206, 117] on p "[PERSON_NAME]" at bounding box center [313, 119] width 402 height 12
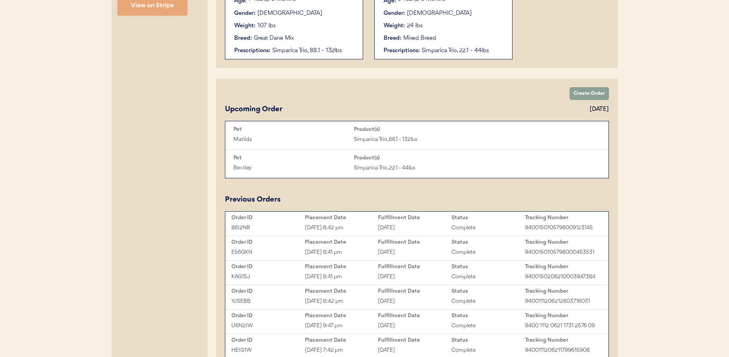
scroll to position [29, 0]
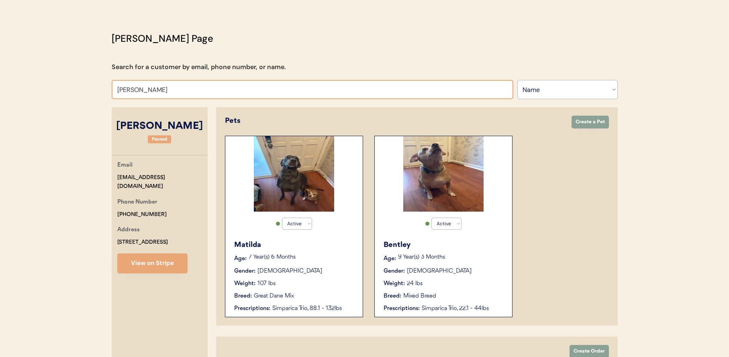
paste input "[PERSON_NAME]"
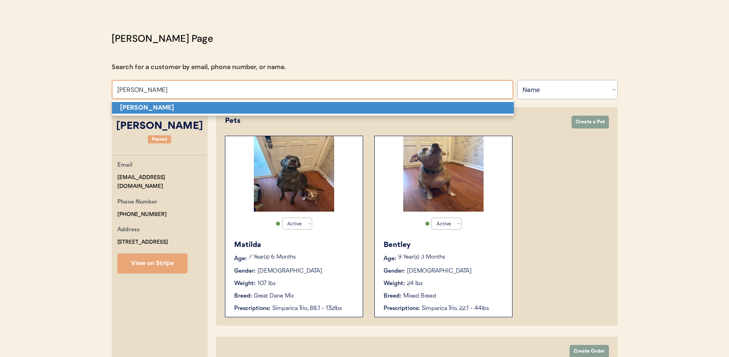
click at [205, 109] on p "[PERSON_NAME]" at bounding box center [313, 108] width 402 height 12
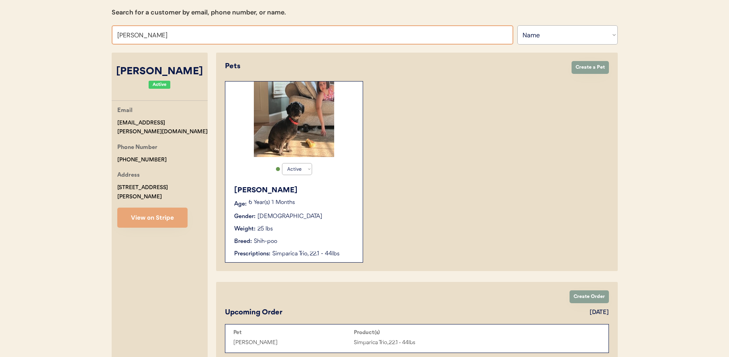
scroll to position [82, 0]
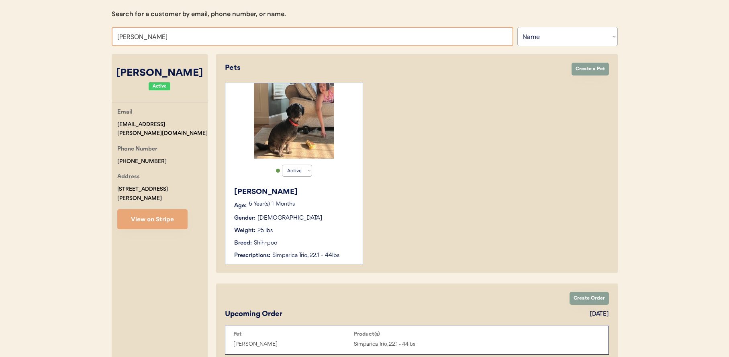
paste input "[PERSON_NAME]"
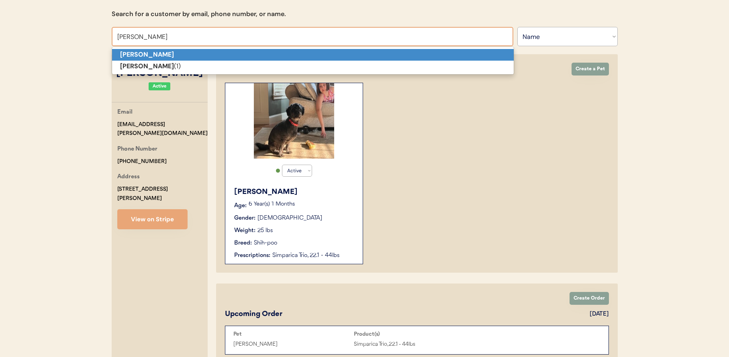
click at [174, 56] on p "[PERSON_NAME]" at bounding box center [313, 55] width 402 height 12
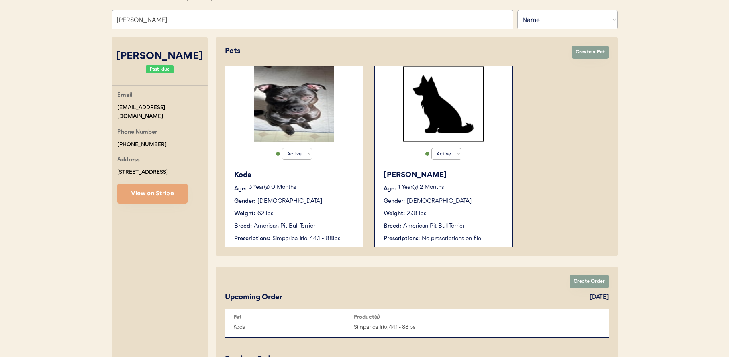
scroll to position [41, 0]
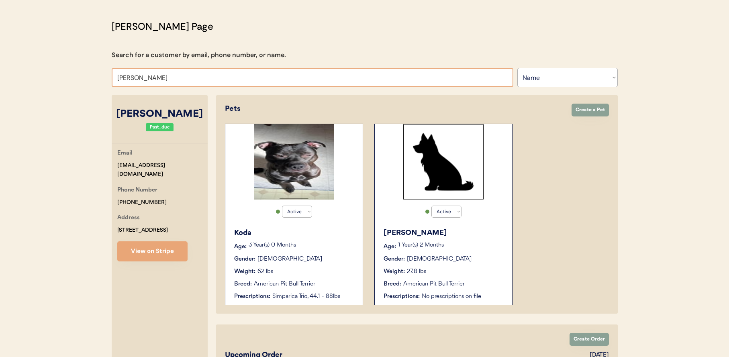
type input "[PERSON_NAME]"
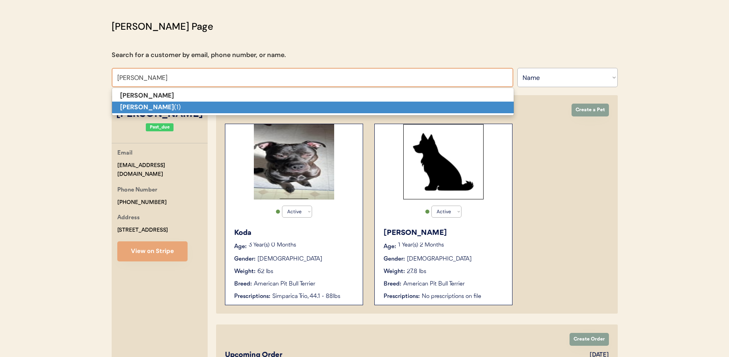
click at [204, 107] on p "[PERSON_NAME] (1)" at bounding box center [313, 108] width 402 height 12
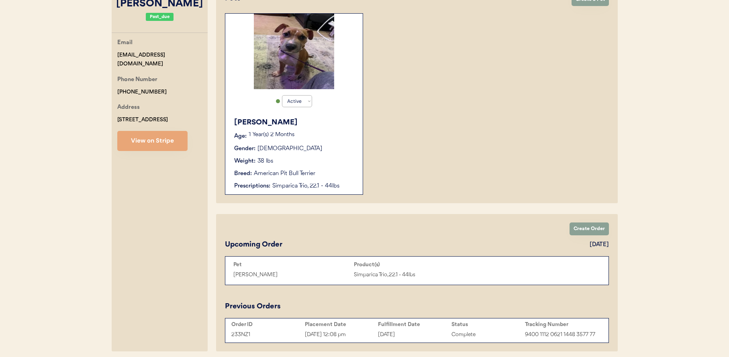
scroll to position [109, 0]
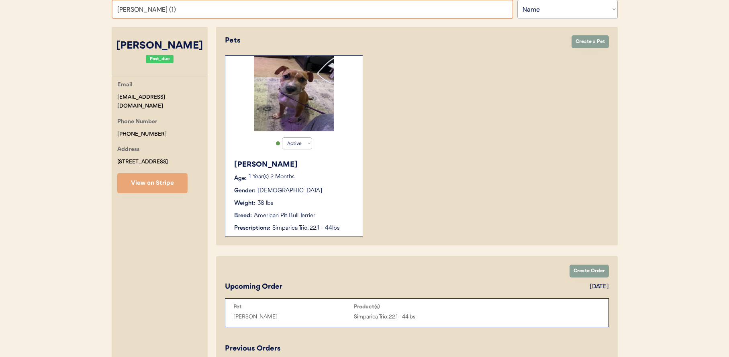
paste input "[PERSON_NAME]"
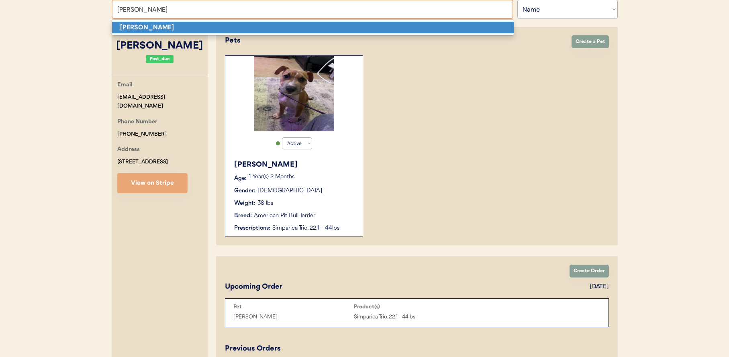
click at [196, 25] on p "[PERSON_NAME]" at bounding box center [313, 28] width 402 height 12
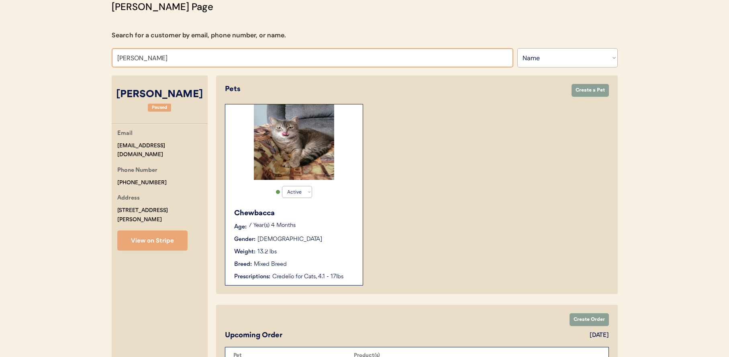
scroll to position [57, 0]
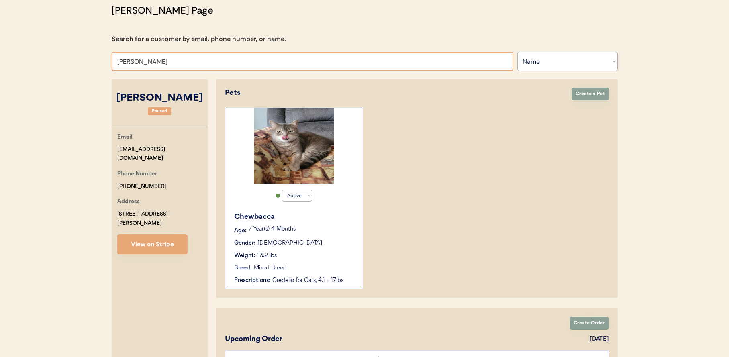
click at [199, 62] on input "[PERSON_NAME]" at bounding box center [313, 61] width 402 height 19
paste input "lexis [PERSON_NAME]"
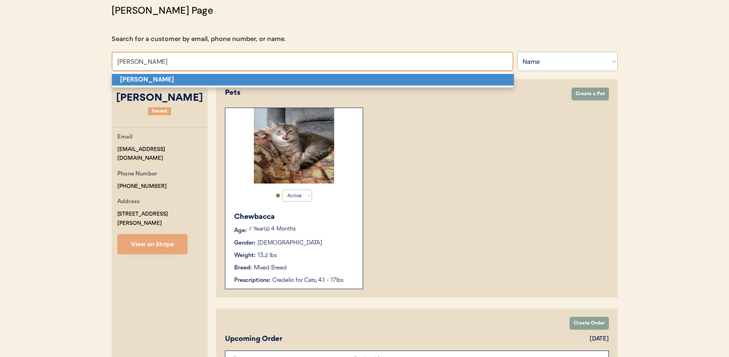
click at [198, 79] on p "[PERSON_NAME]" at bounding box center [313, 80] width 402 height 12
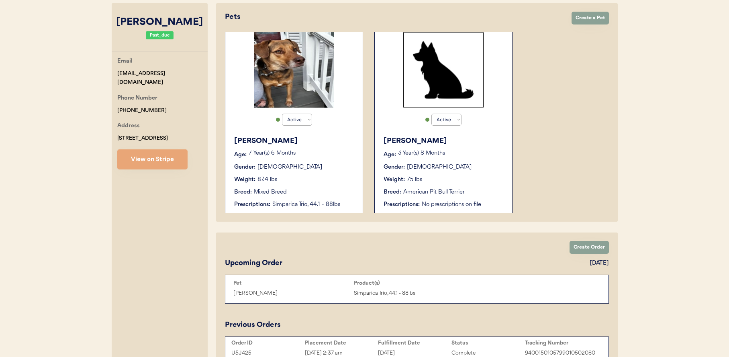
scroll to position [120, 0]
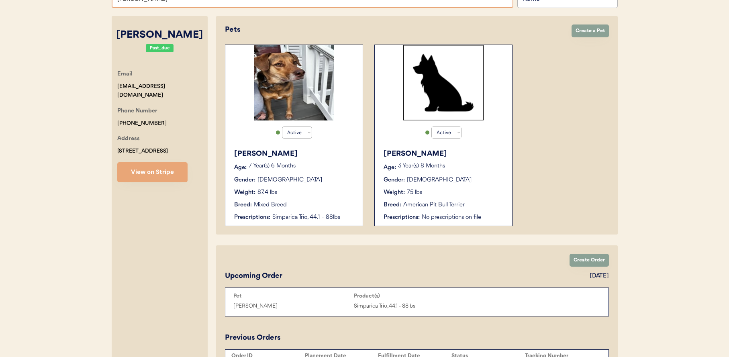
paste input "[PERSON_NAME]"
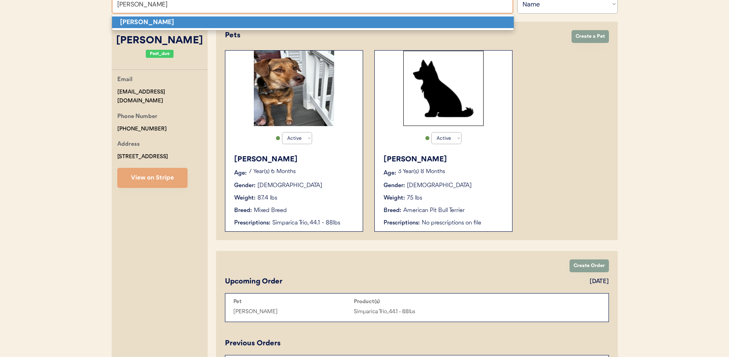
click at [205, 24] on p "[PERSON_NAME]" at bounding box center [313, 22] width 402 height 12
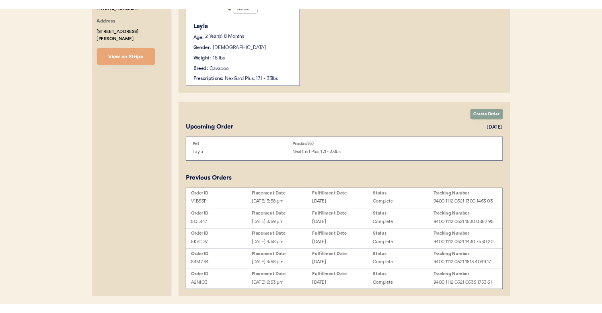
scroll to position [248, 0]
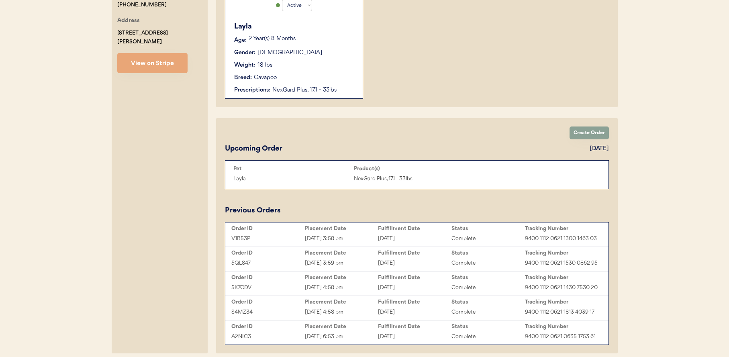
type input "[PERSON_NAME]"
